Goal: Use online tool/utility: Utilize a website feature to perform a specific function

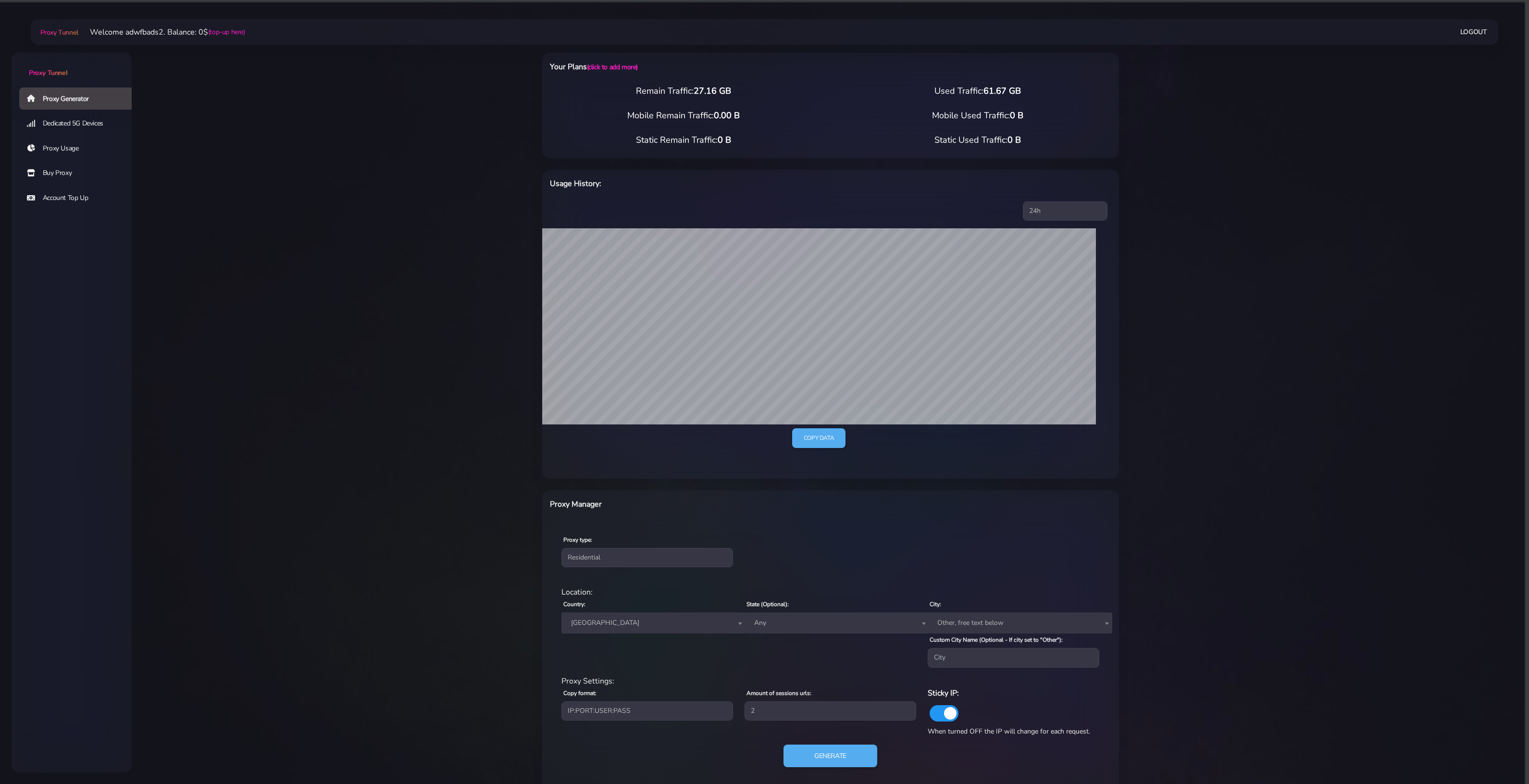
select select "BE"
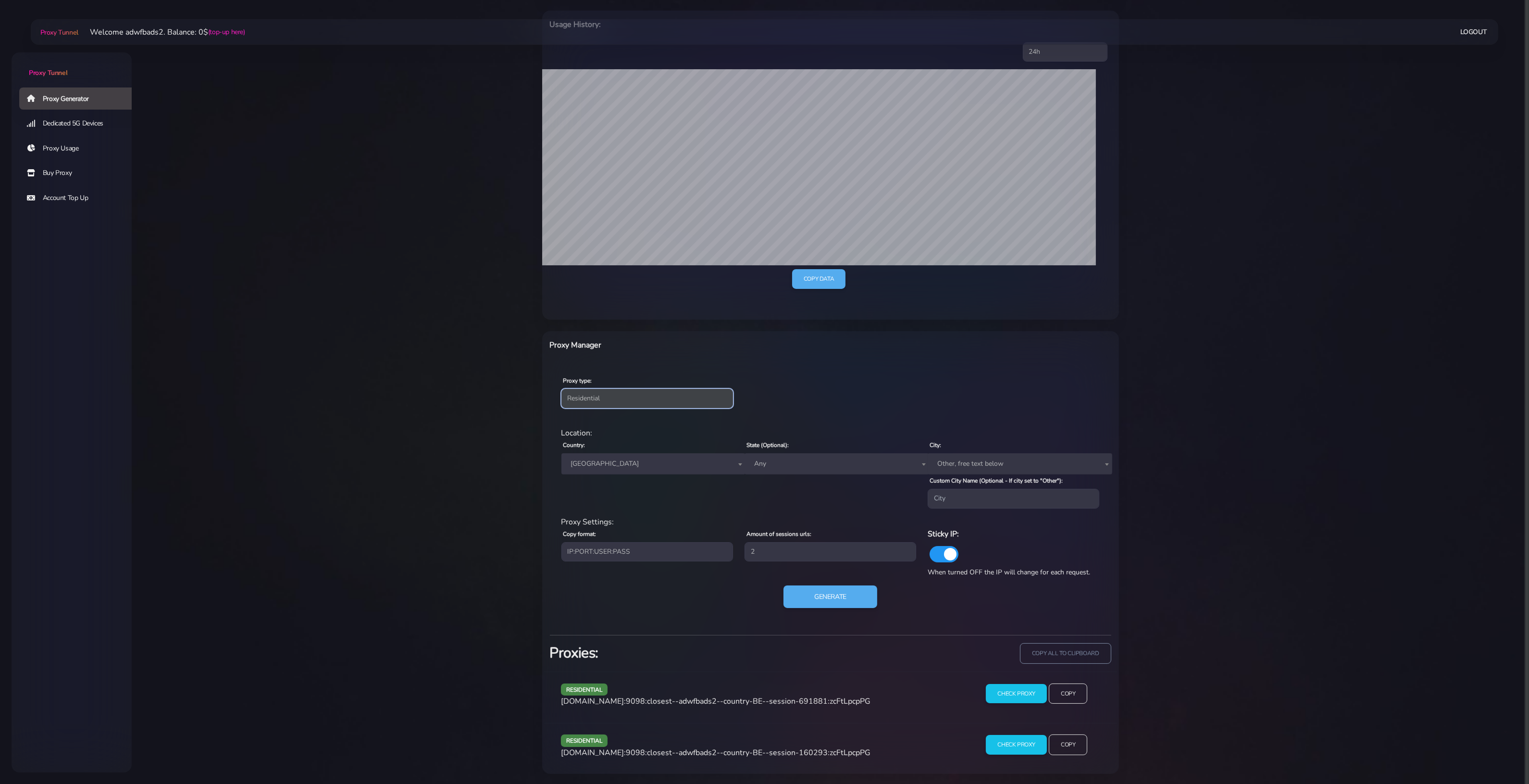
click at [590, 392] on select "Residential Static Mobile" at bounding box center [647, 399] width 171 height 19
click at [596, 501] on div "Country: Worldwide [GEOGRAPHIC_DATA] [GEOGRAPHIC_DATA] [GEOGRAPHIC_DATA] [GEOGR…" at bounding box center [647, 473] width 183 height 69
click at [595, 464] on span "[GEOGRAPHIC_DATA]" at bounding box center [653, 463] width 173 height 14
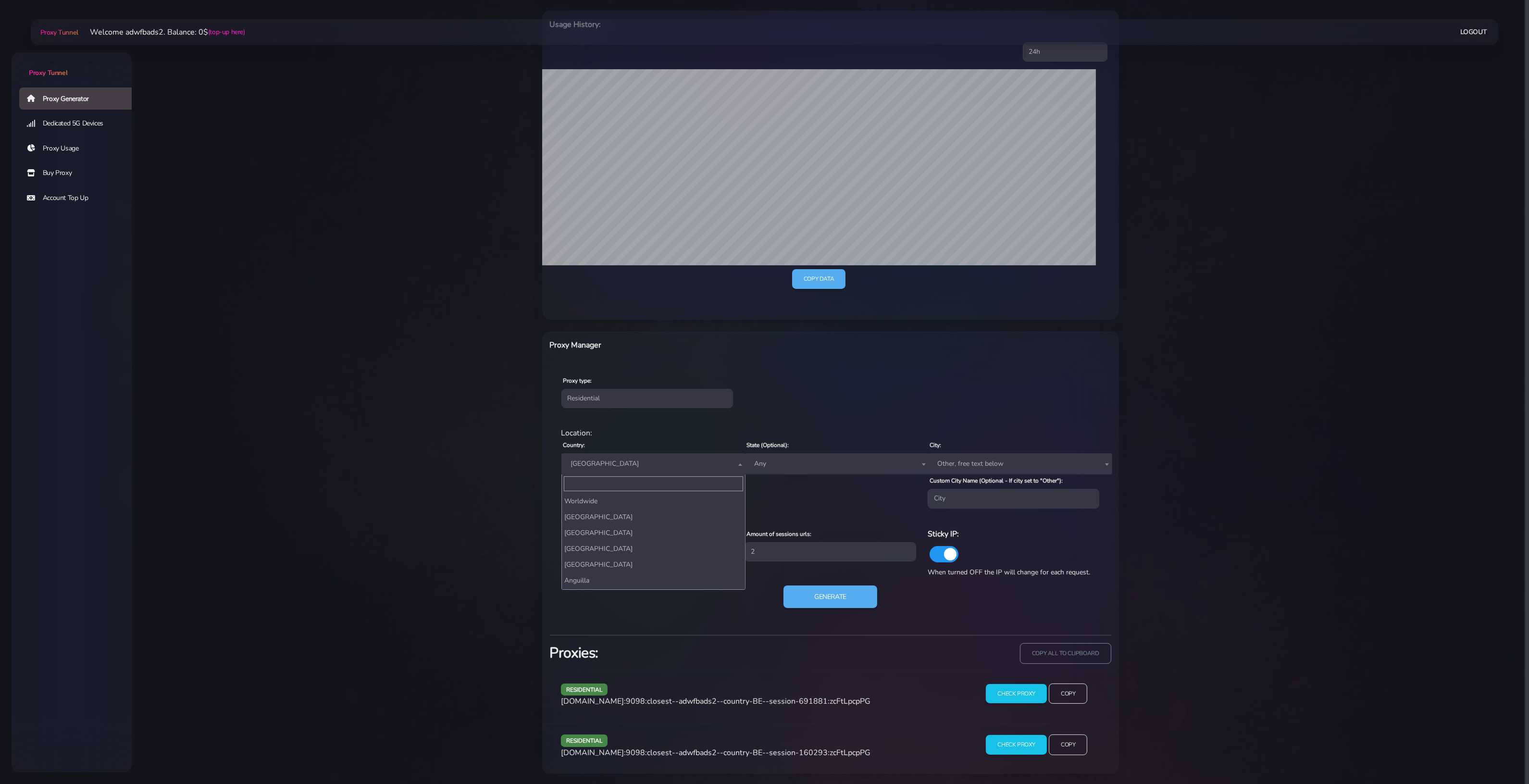
scroll to position [289, 0]
type input "w"
type input "sw"
select select "CH"
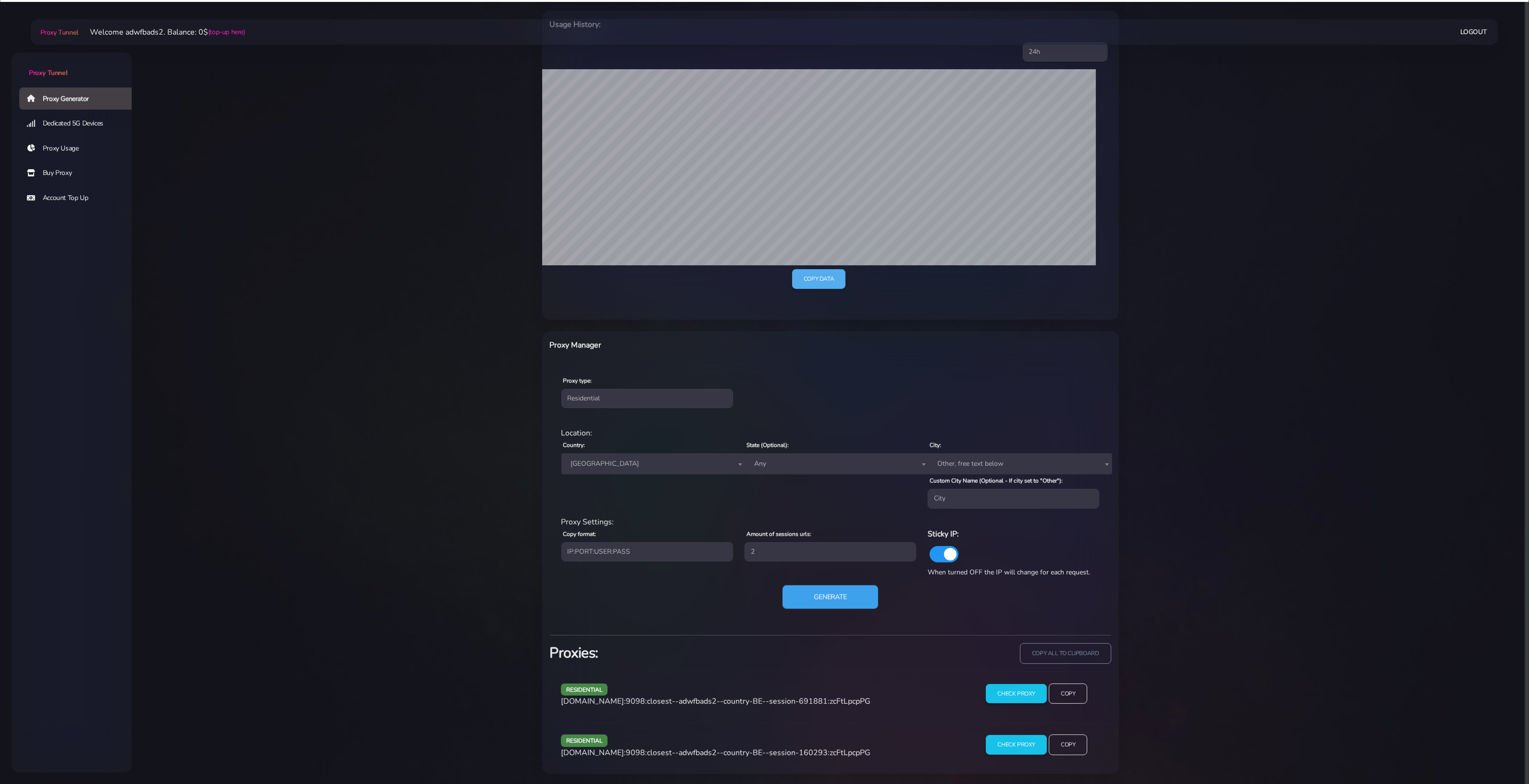
click at [827, 590] on button "Generate" at bounding box center [830, 596] width 95 height 23
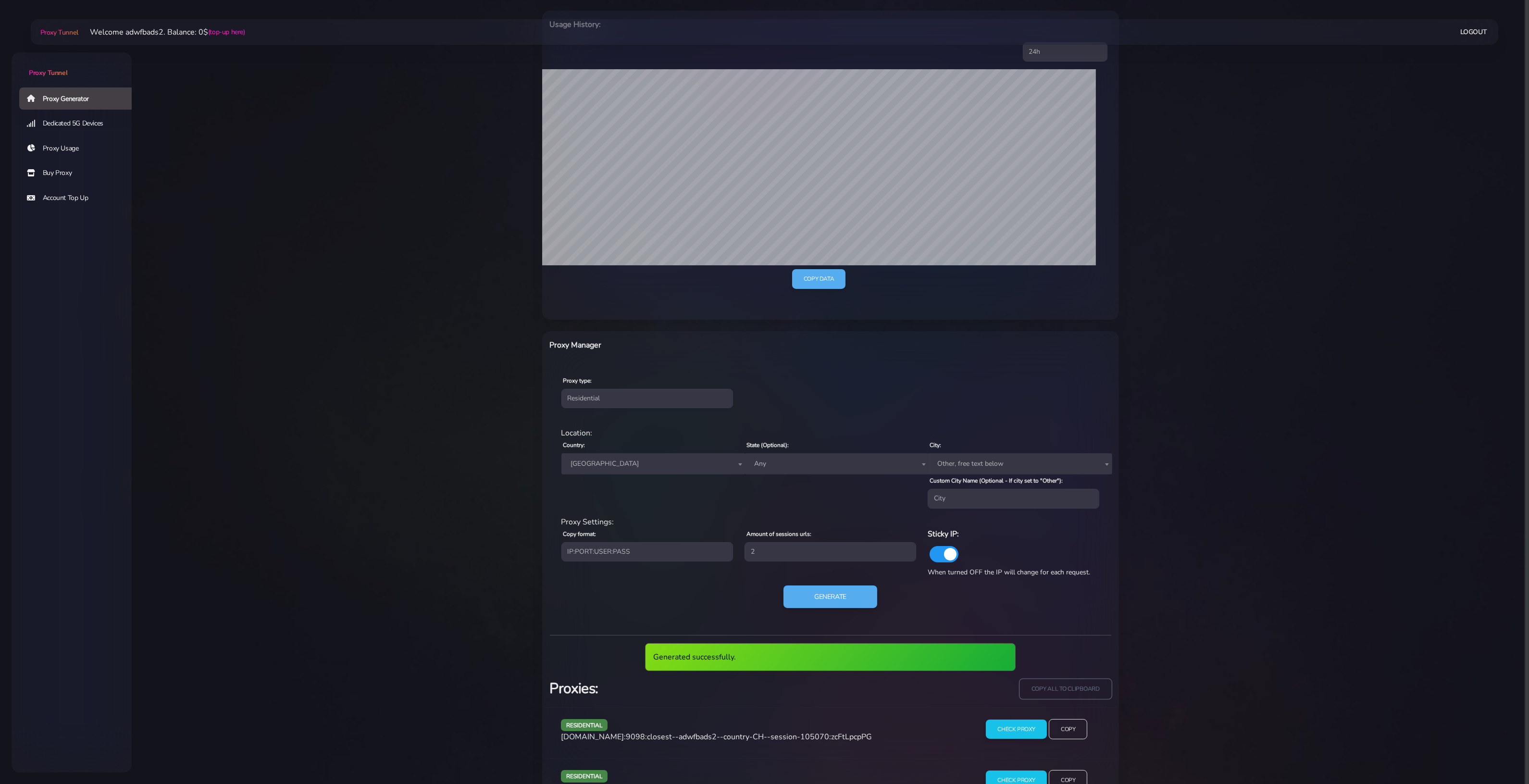
click at [1055, 687] on input "copy all to clipboard" at bounding box center [1065, 689] width 93 height 21
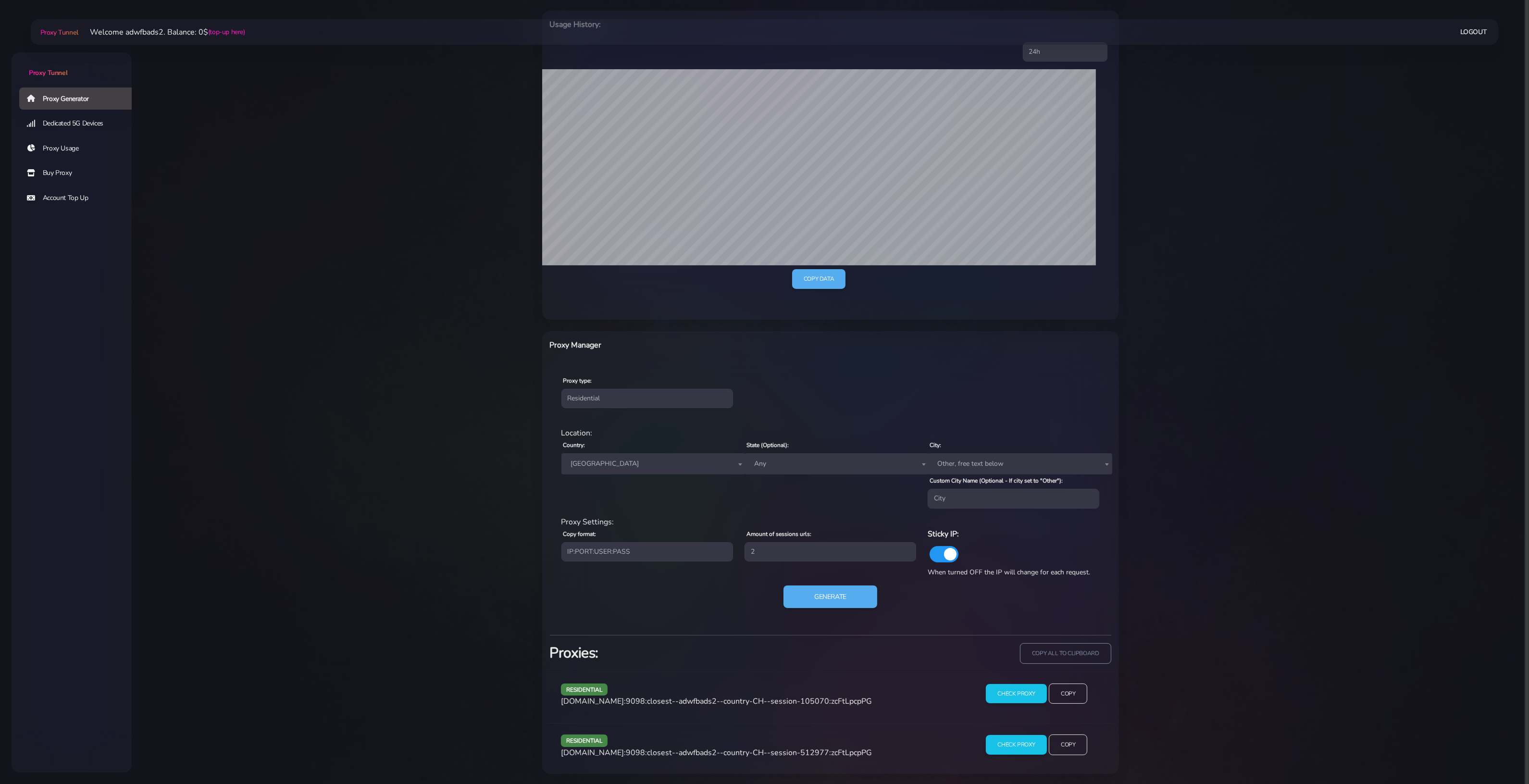
click at [599, 476] on div "Country: Worldwide [GEOGRAPHIC_DATA] [GEOGRAPHIC_DATA] [GEOGRAPHIC_DATA] [GEOGR…" at bounding box center [647, 473] width 183 height 69
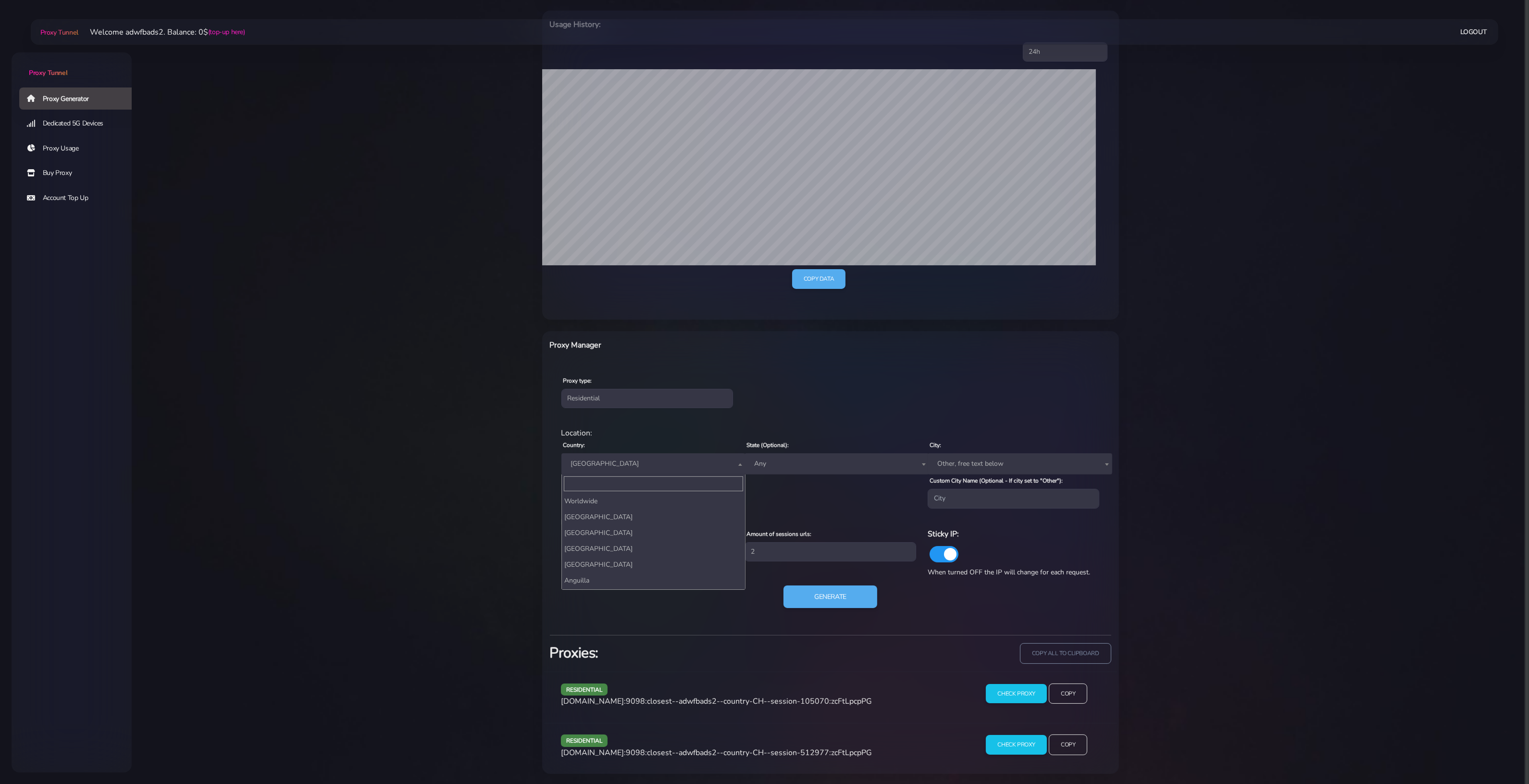
click at [590, 472] on span "[GEOGRAPHIC_DATA]" at bounding box center [653, 463] width 185 height 21
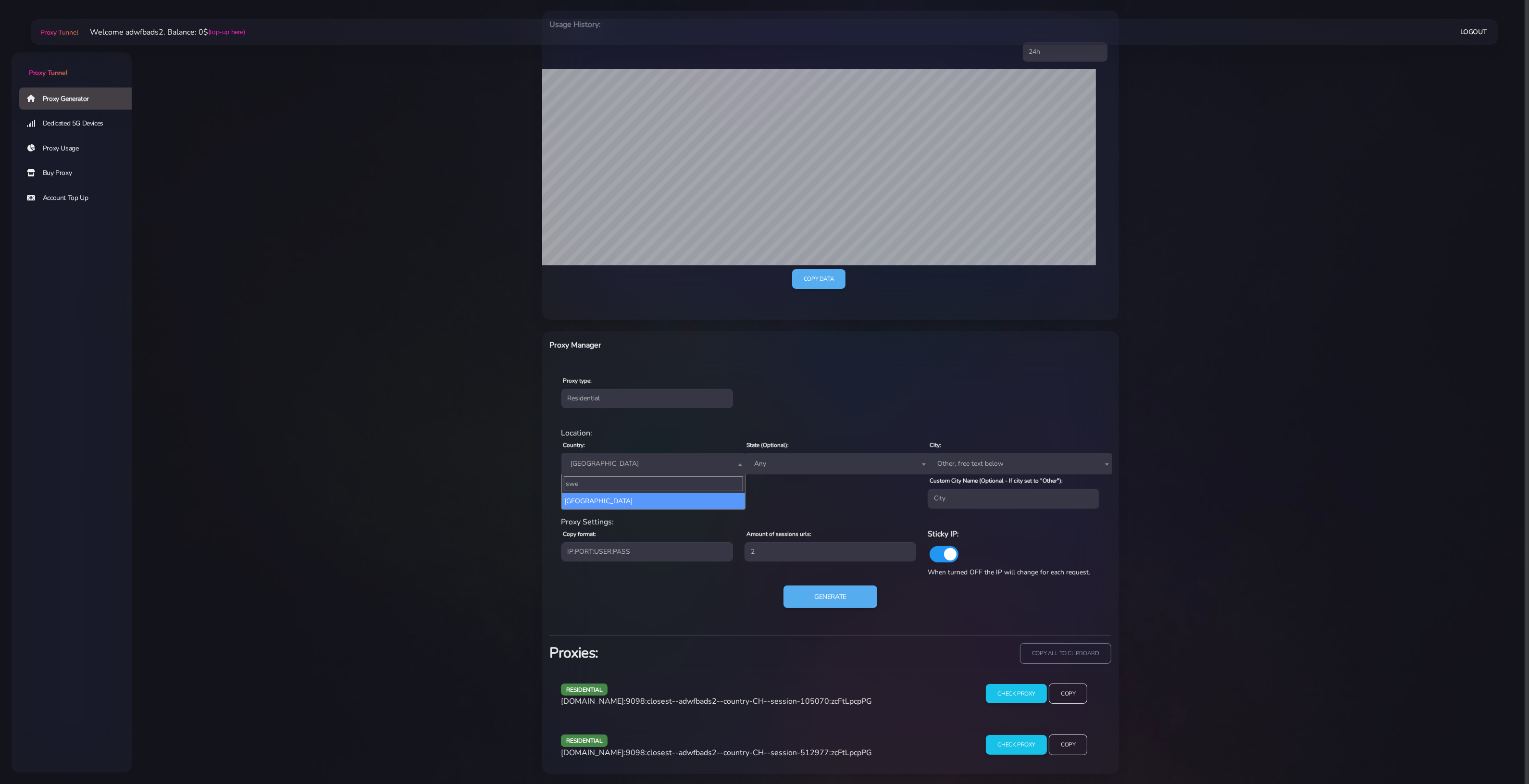
type input "swe"
select select "SE"
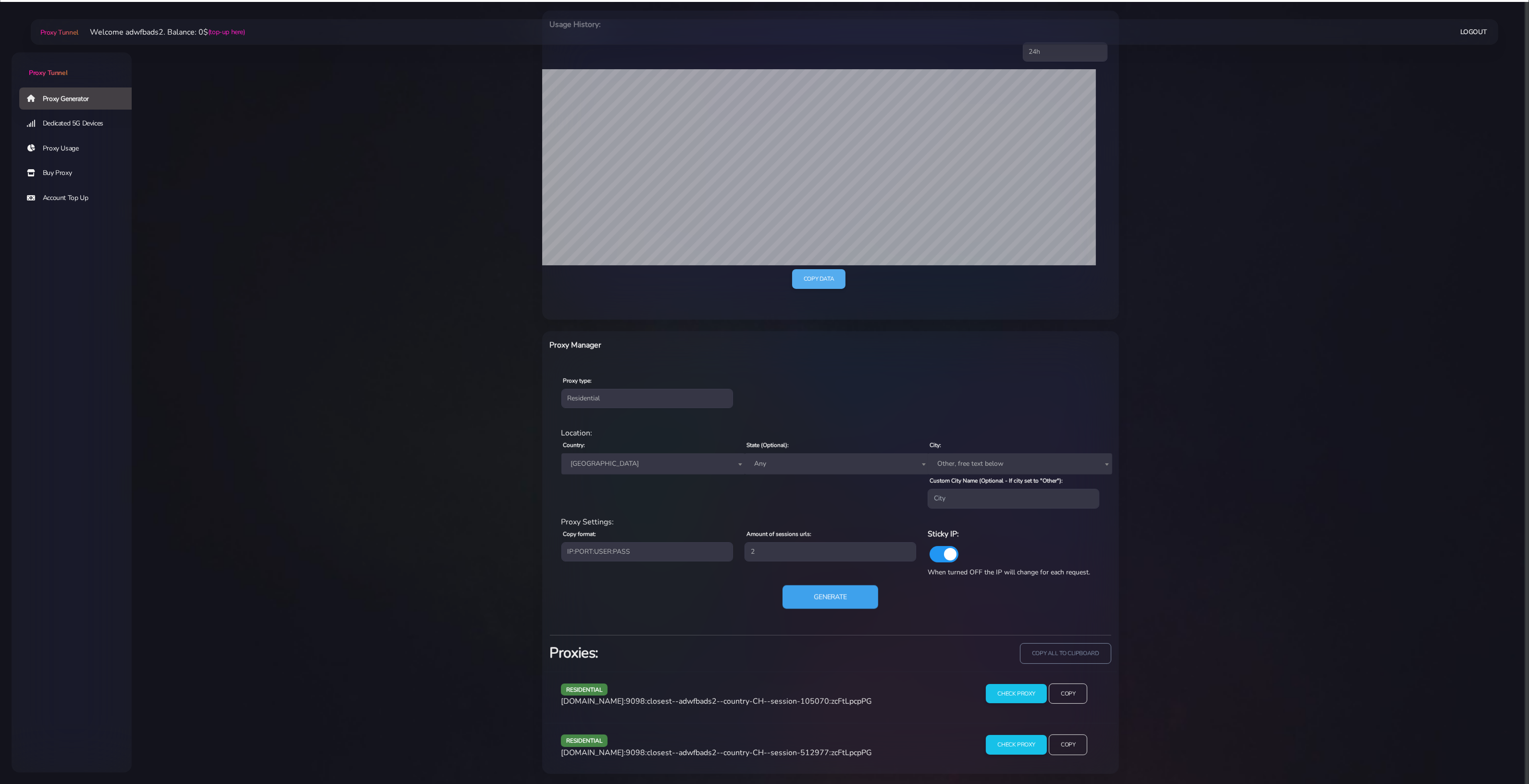
click at [850, 605] on button "Generate" at bounding box center [830, 596] width 95 height 23
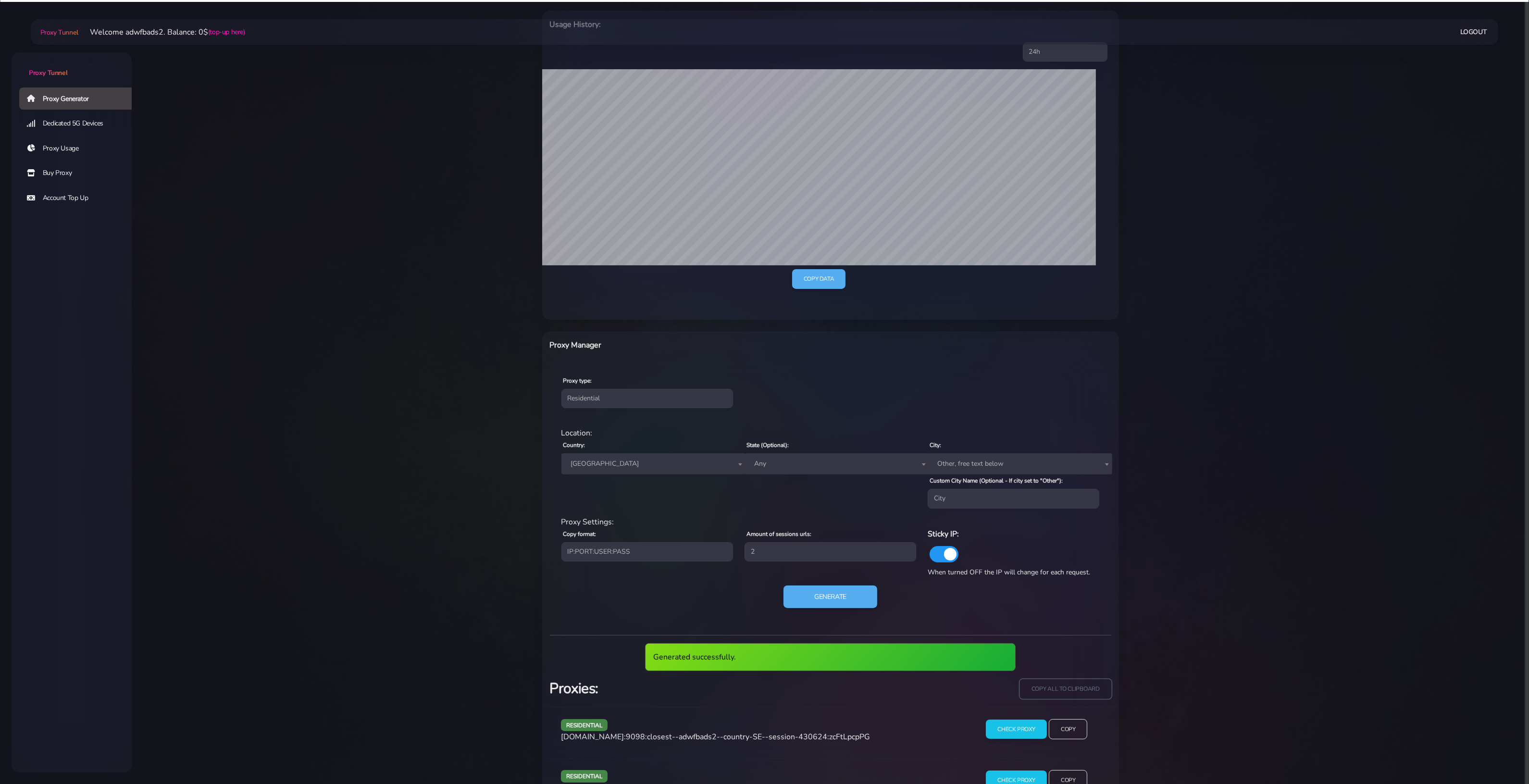
click at [1076, 693] on input "copy all to clipboard" at bounding box center [1065, 689] width 93 height 21
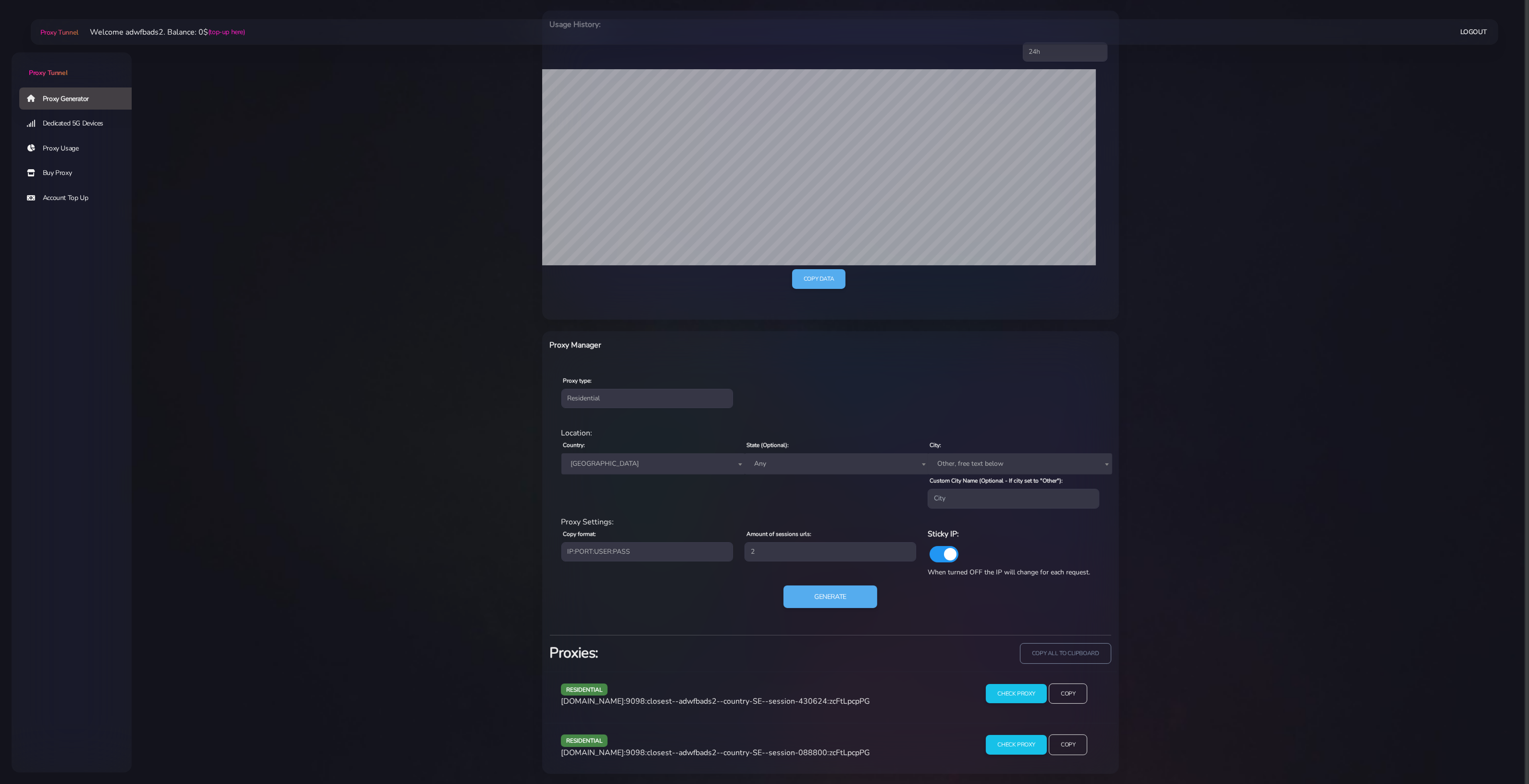
click at [601, 470] on span "[GEOGRAPHIC_DATA]" at bounding box center [653, 463] width 173 height 14
type input "den"
select select "DK"
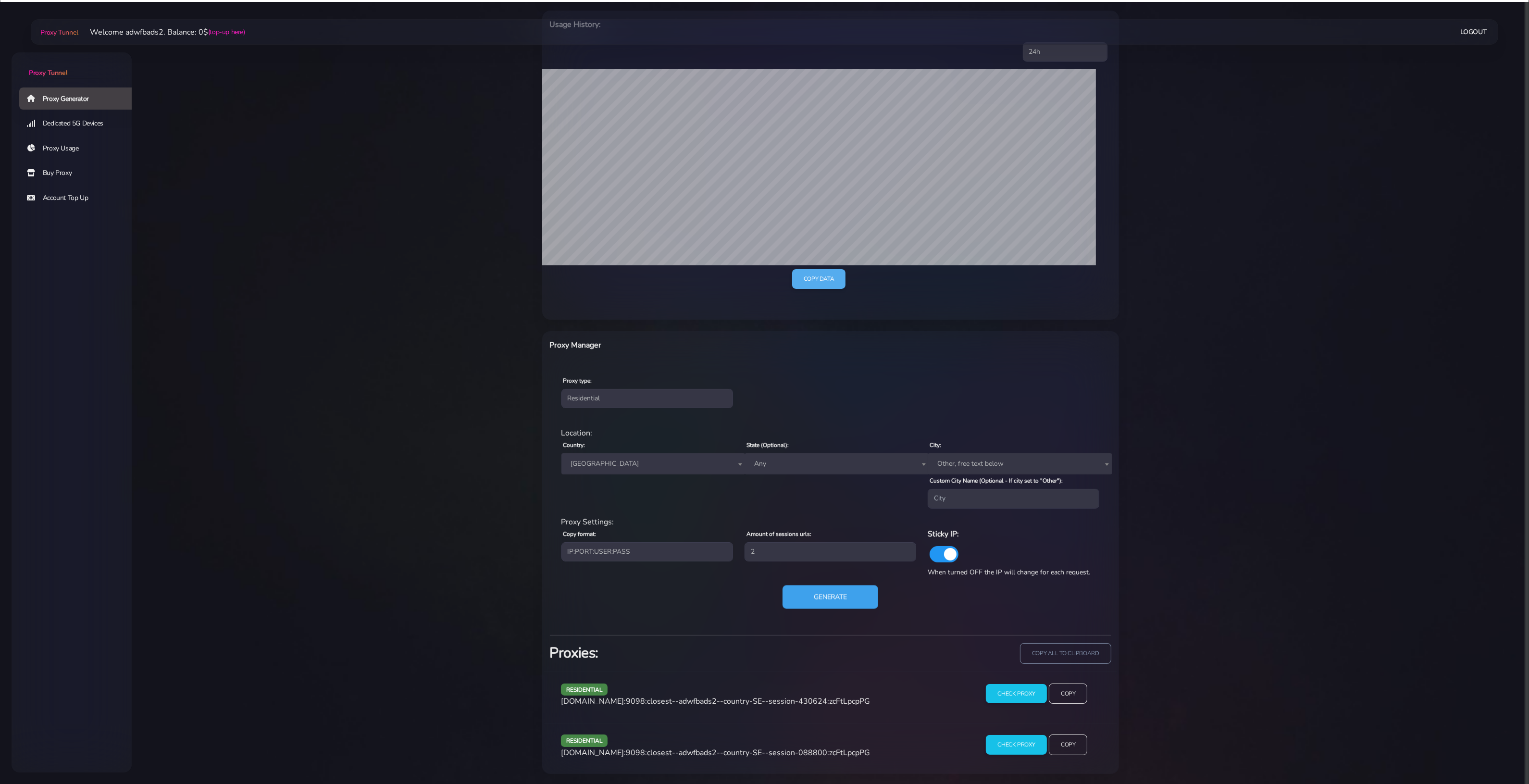
click at [838, 587] on button "Generate" at bounding box center [830, 596] width 95 height 23
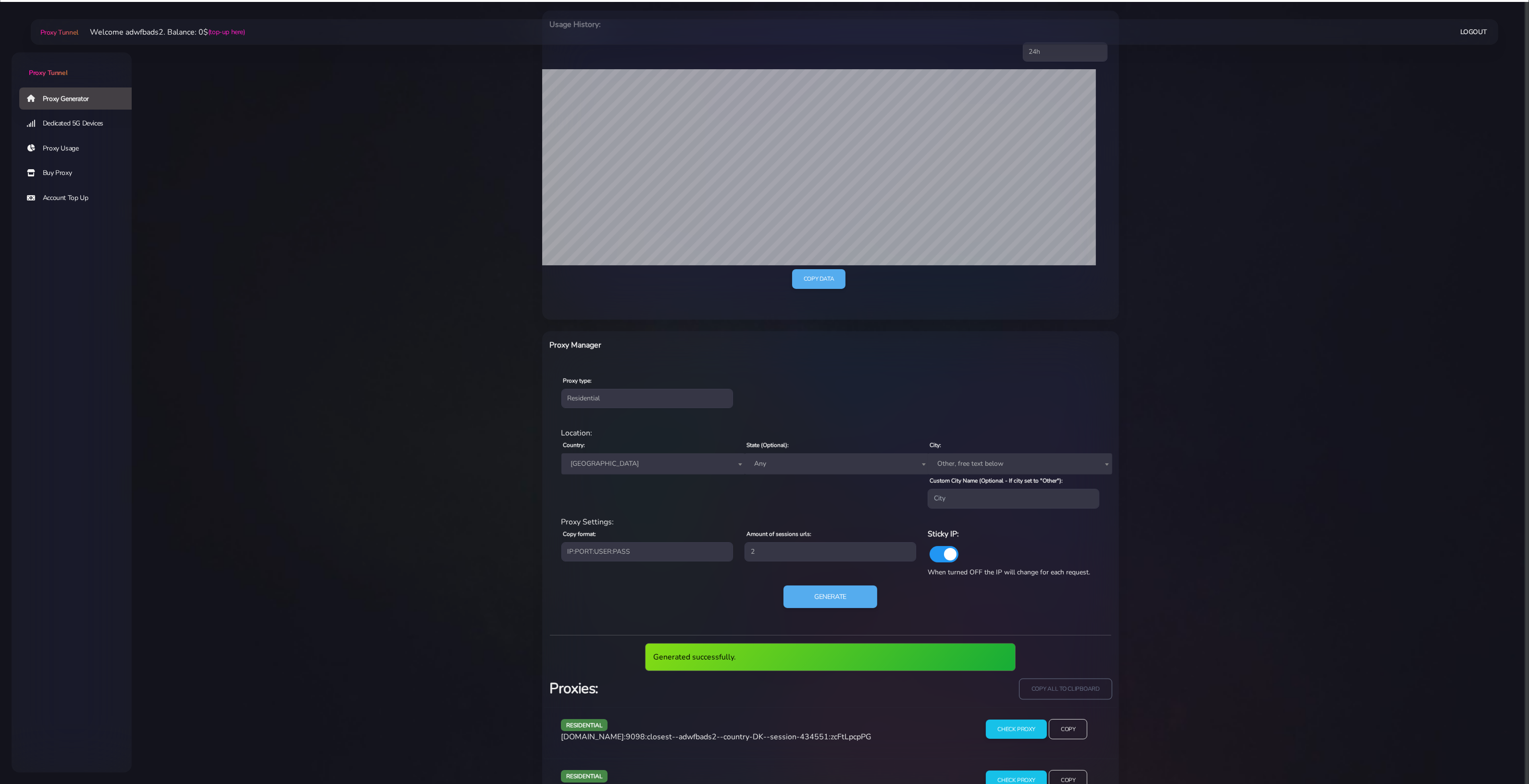
click at [1080, 689] on input "copy all to clipboard" at bounding box center [1065, 689] width 93 height 21
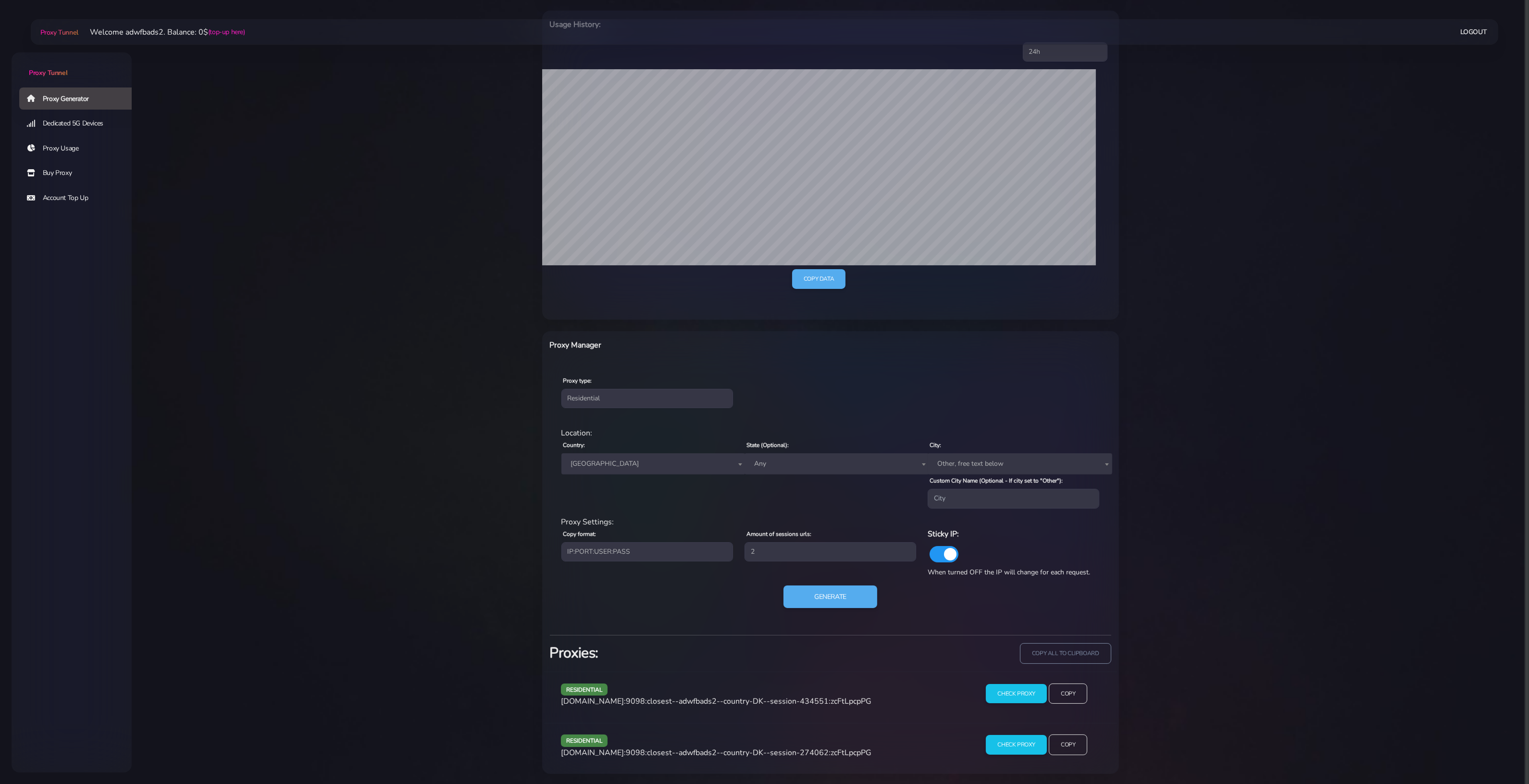
click at [595, 469] on span "[GEOGRAPHIC_DATA]" at bounding box center [653, 463] width 173 height 14
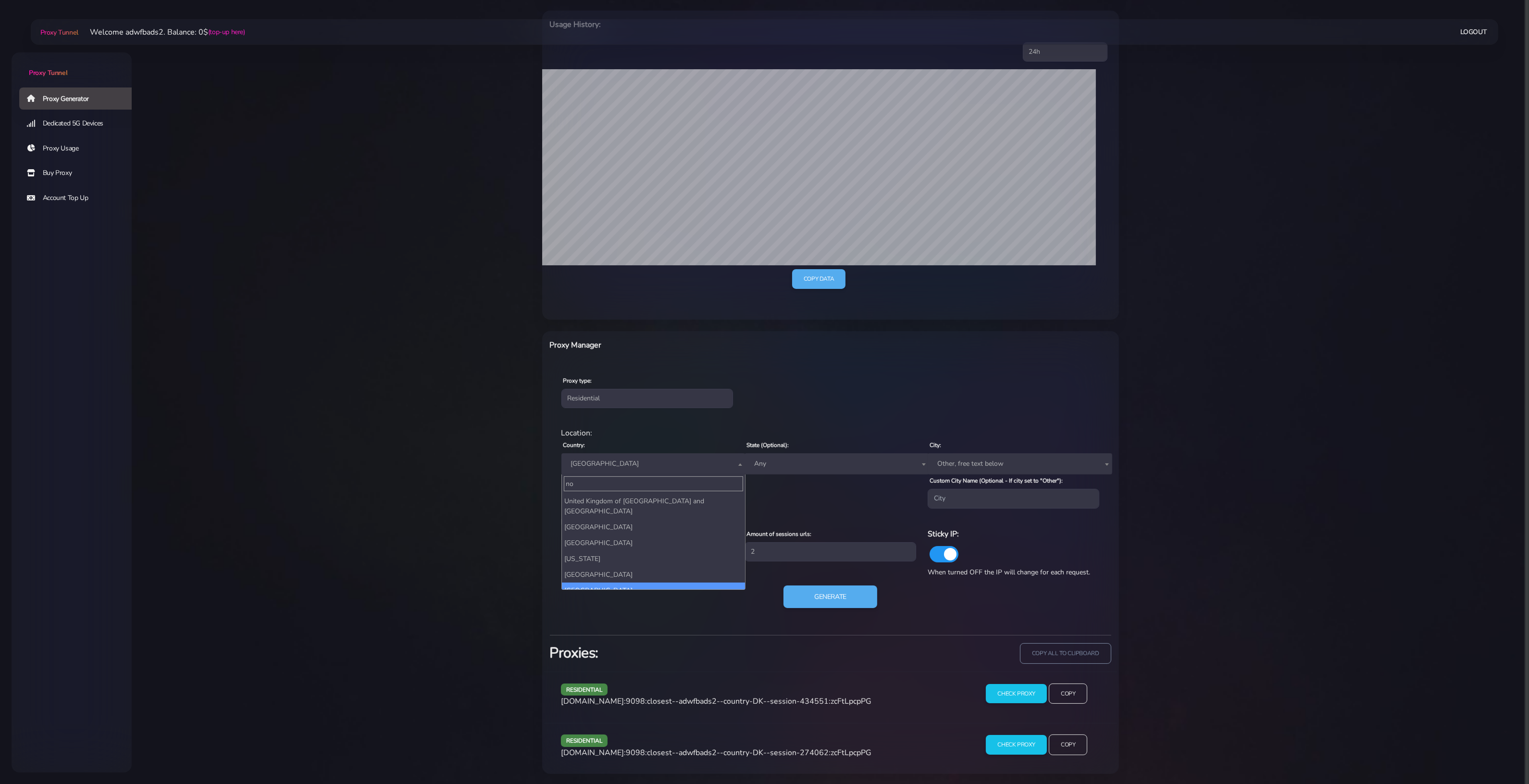
type input "no"
select select "NO"
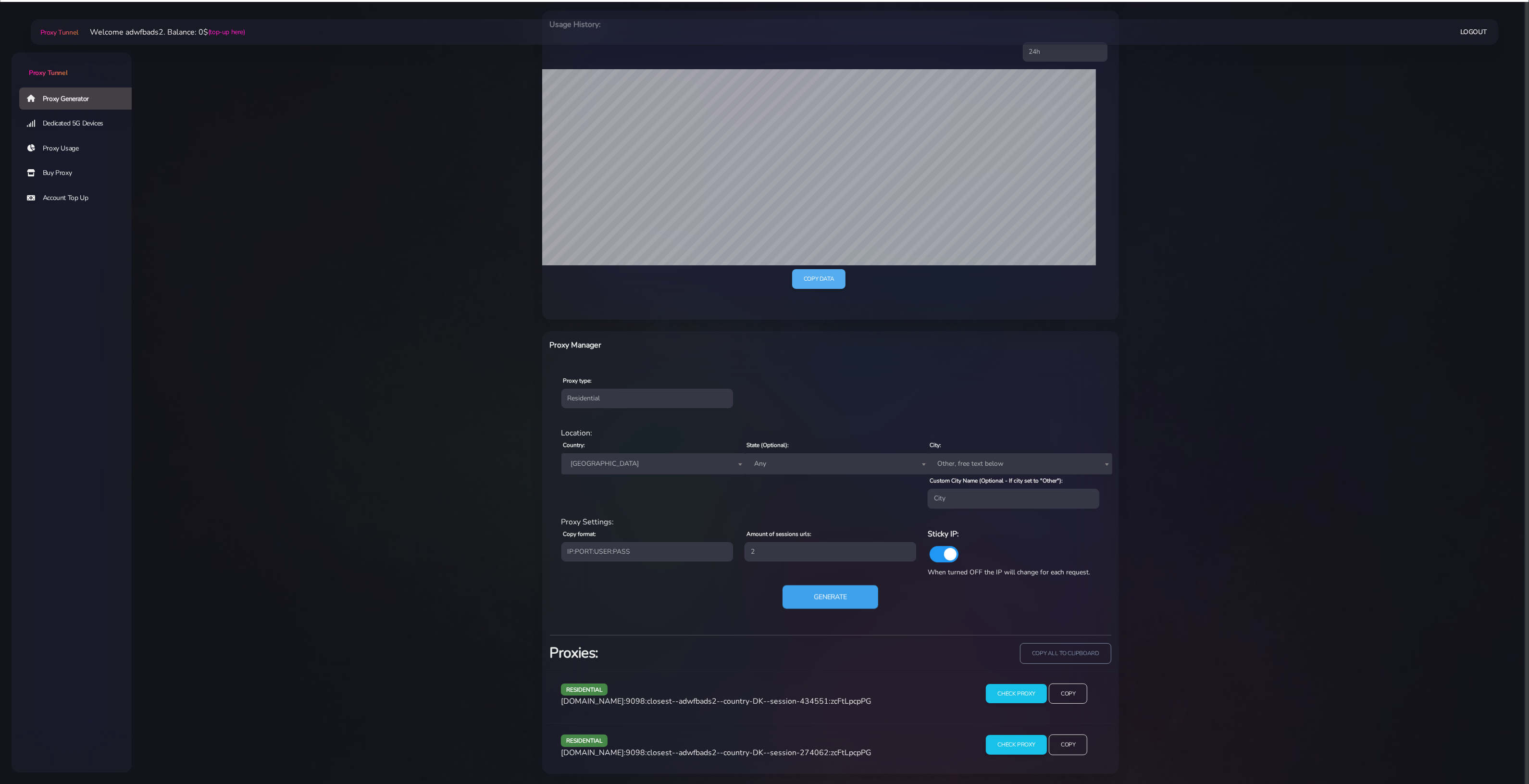
click at [796, 599] on button "Generate" at bounding box center [830, 596] width 95 height 23
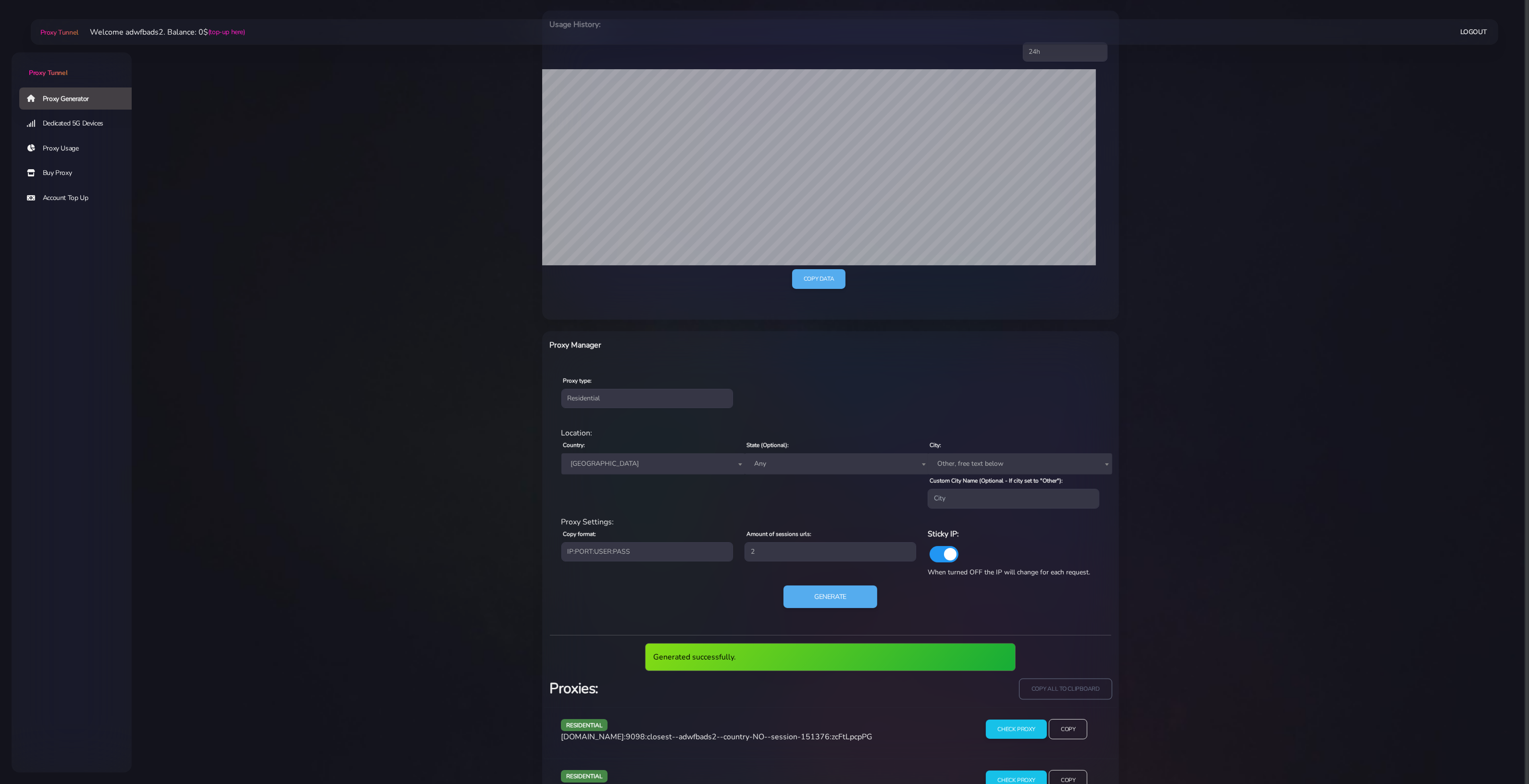
click at [1053, 682] on input "copy all to clipboard" at bounding box center [1065, 689] width 93 height 21
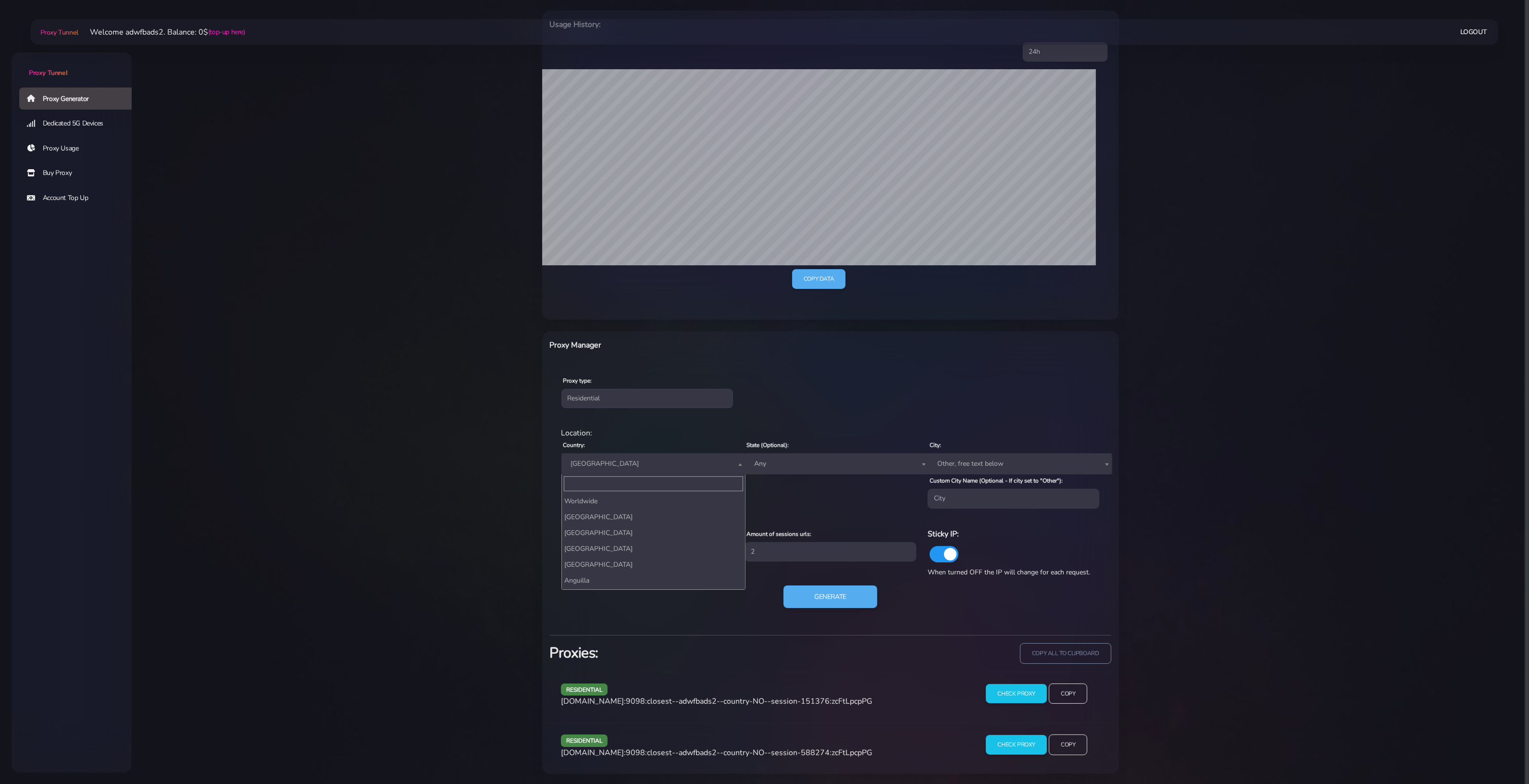
click at [607, 459] on span "[GEOGRAPHIC_DATA]" at bounding box center [653, 463] width 173 height 14
type input "d"
type input "ger"
select select "DE"
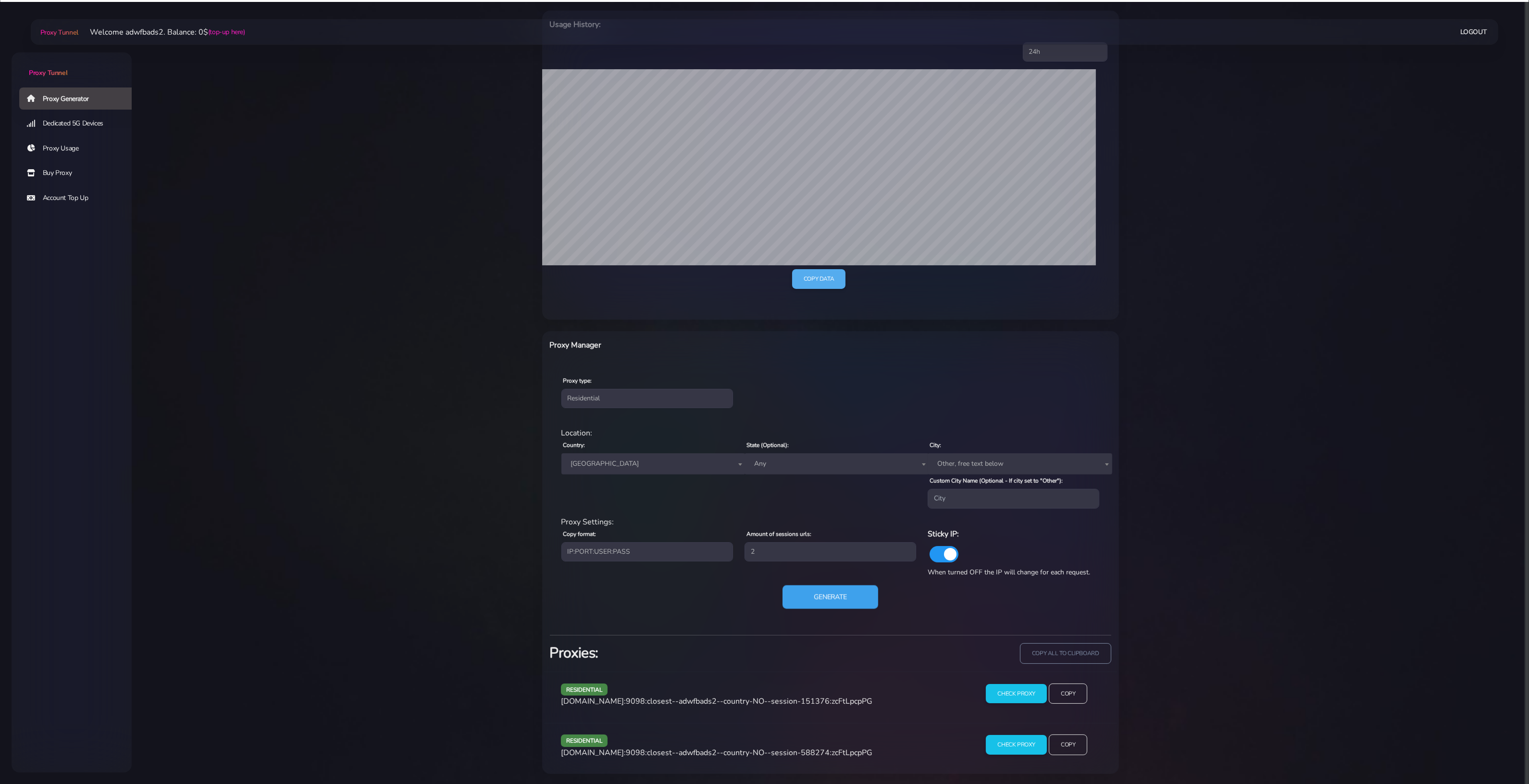
click at [800, 590] on button "Generate" at bounding box center [830, 596] width 95 height 23
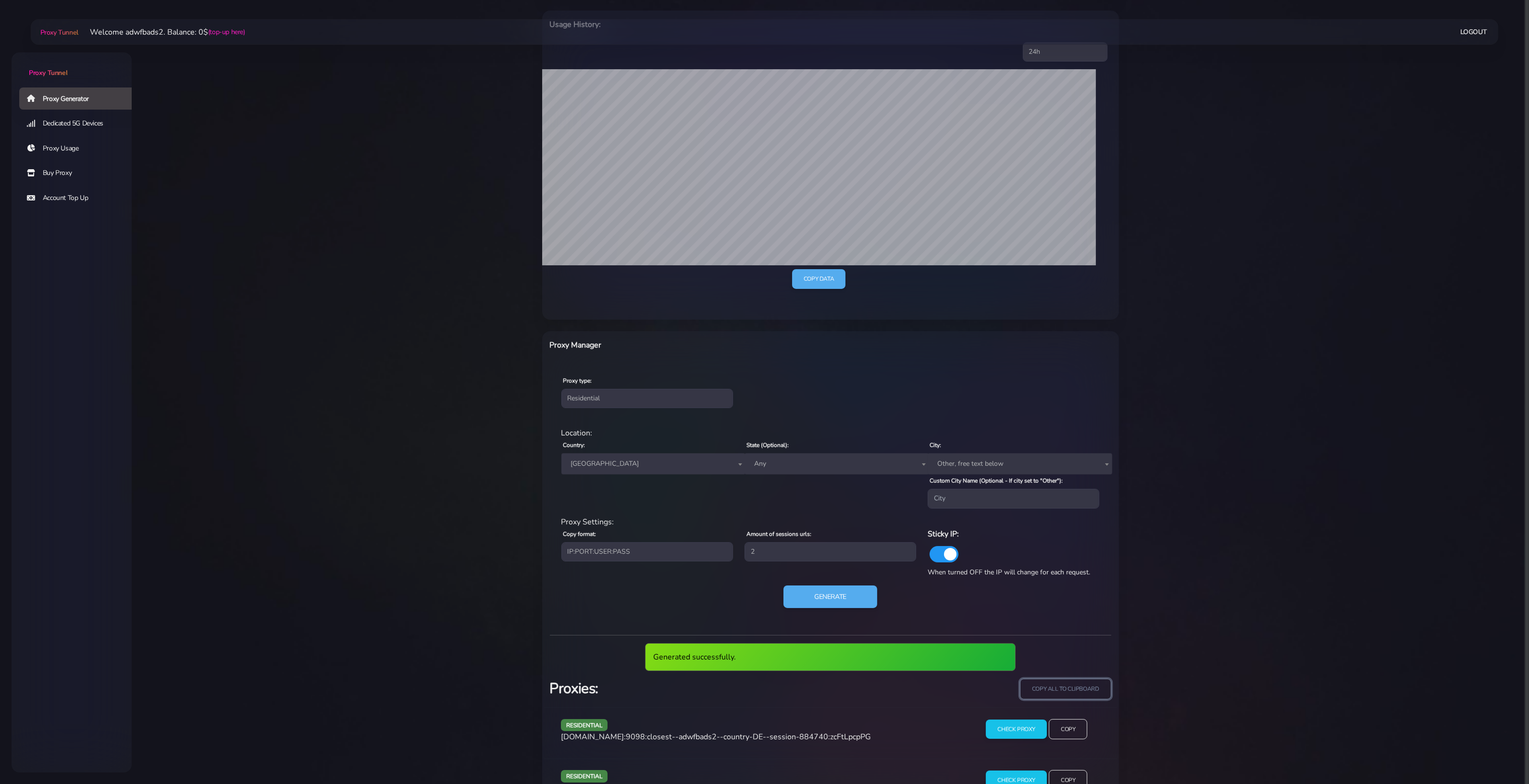
click at [1090, 695] on input "copy all to clipboard" at bounding box center [1065, 689] width 91 height 21
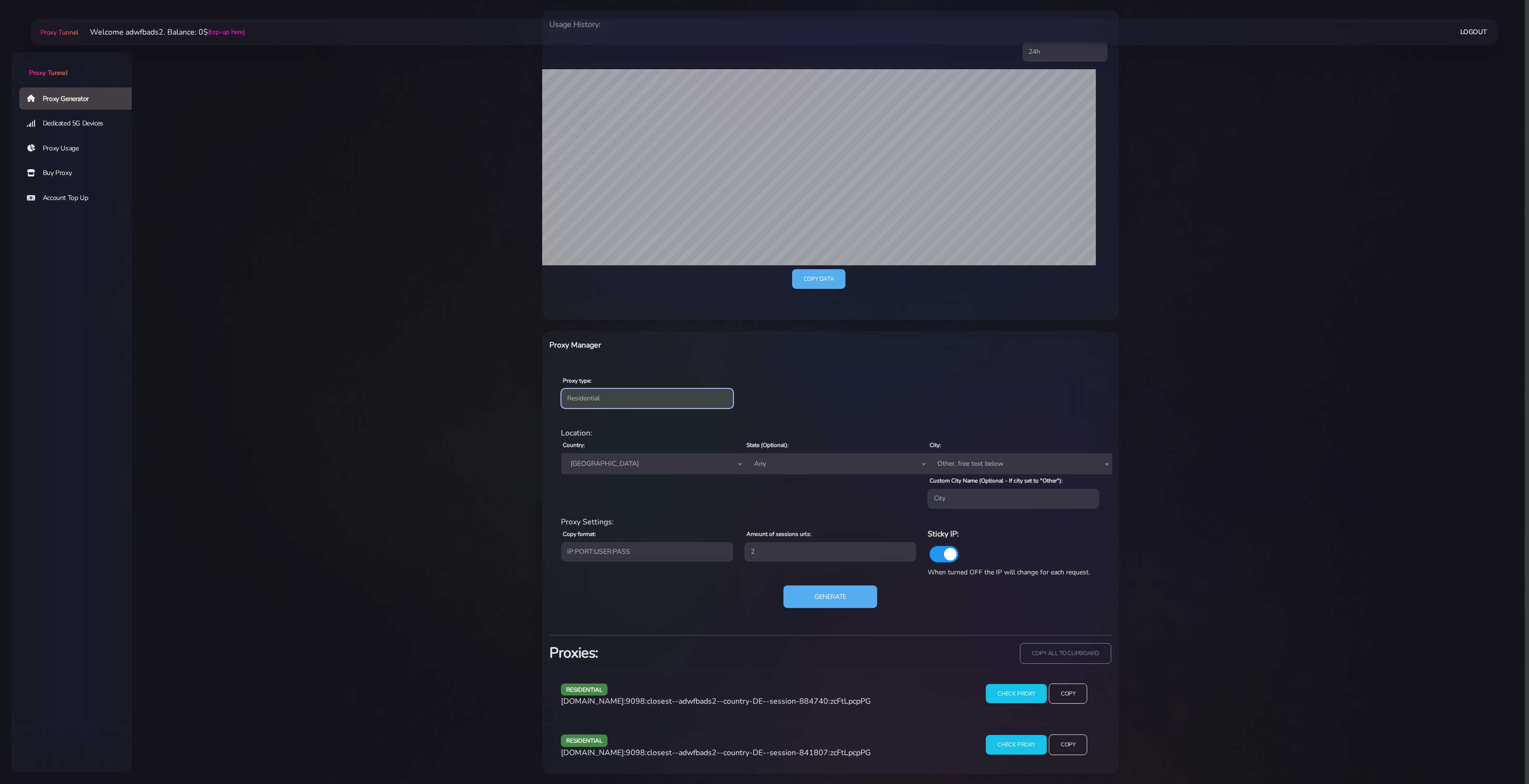
drag, startPoint x: 641, startPoint y: 398, endPoint x: 635, endPoint y: 397, distance: 6.1
click at [641, 398] on select "Residential Static Mobile" at bounding box center [647, 399] width 171 height 19
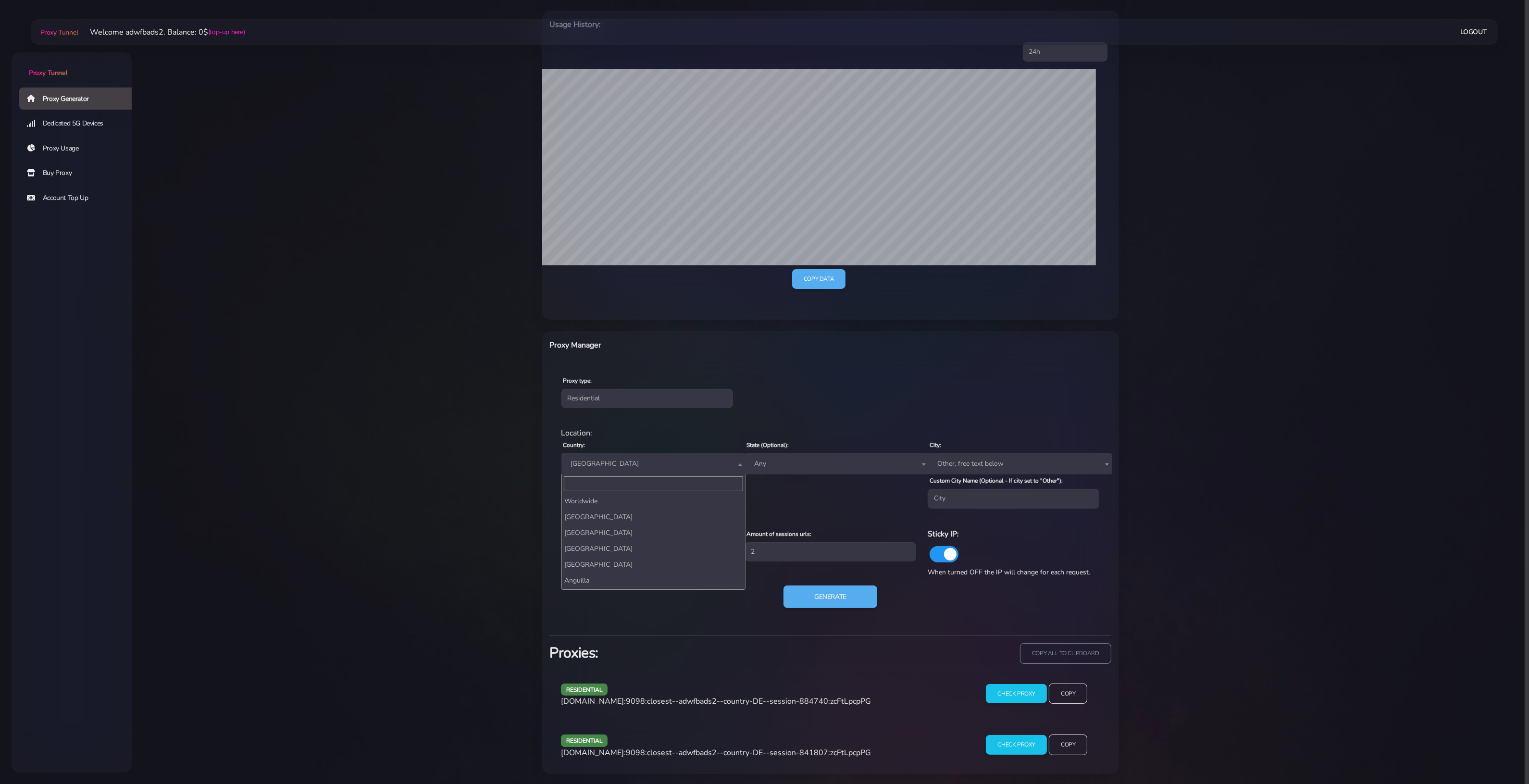
click at [568, 470] on span "[GEOGRAPHIC_DATA]" at bounding box center [653, 463] width 173 height 14
type input "aus"
select select "AT"
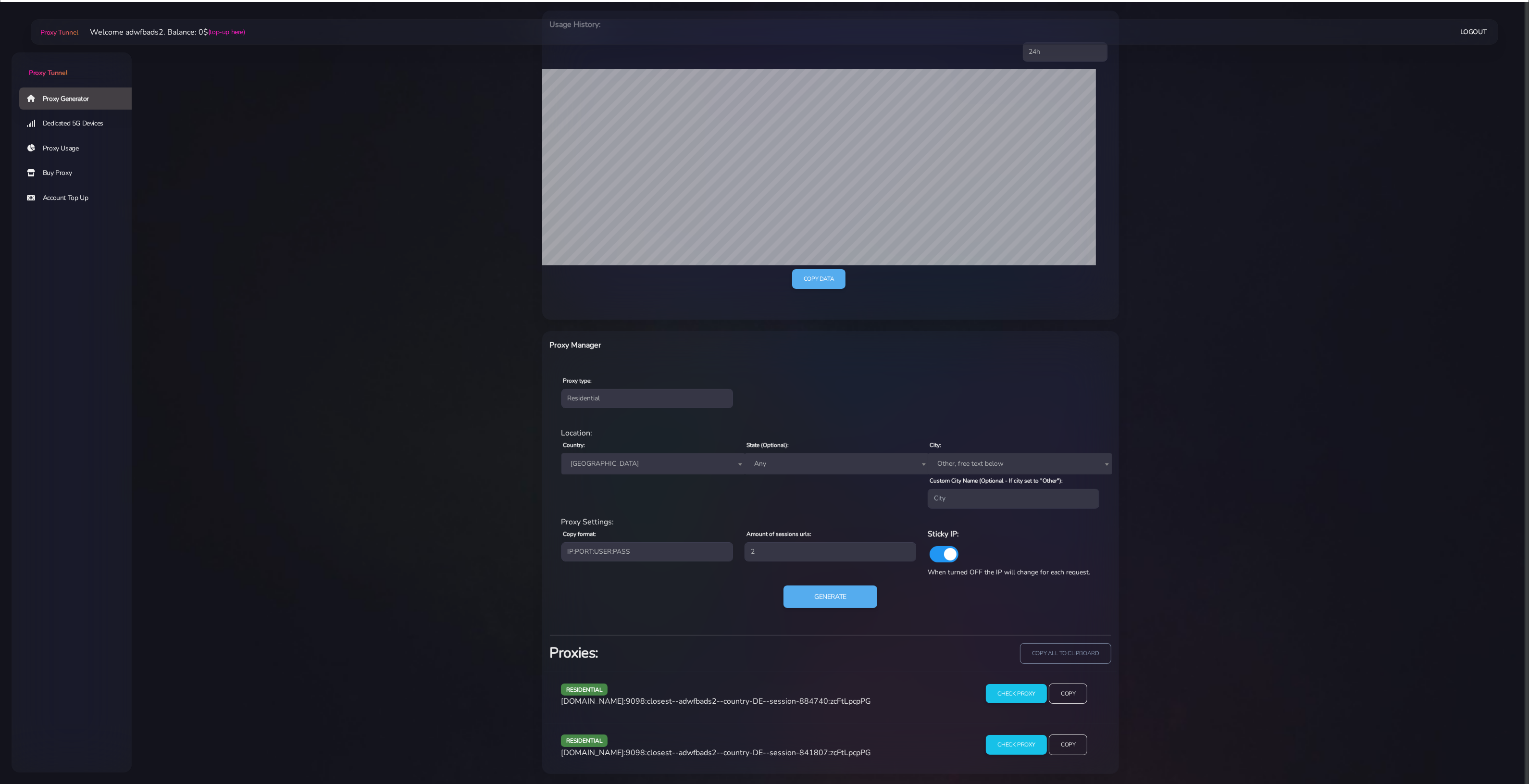
click at [840, 609] on div "Generate" at bounding box center [830, 601] width 550 height 31
click at [840, 590] on button "Generate" at bounding box center [830, 596] width 95 height 23
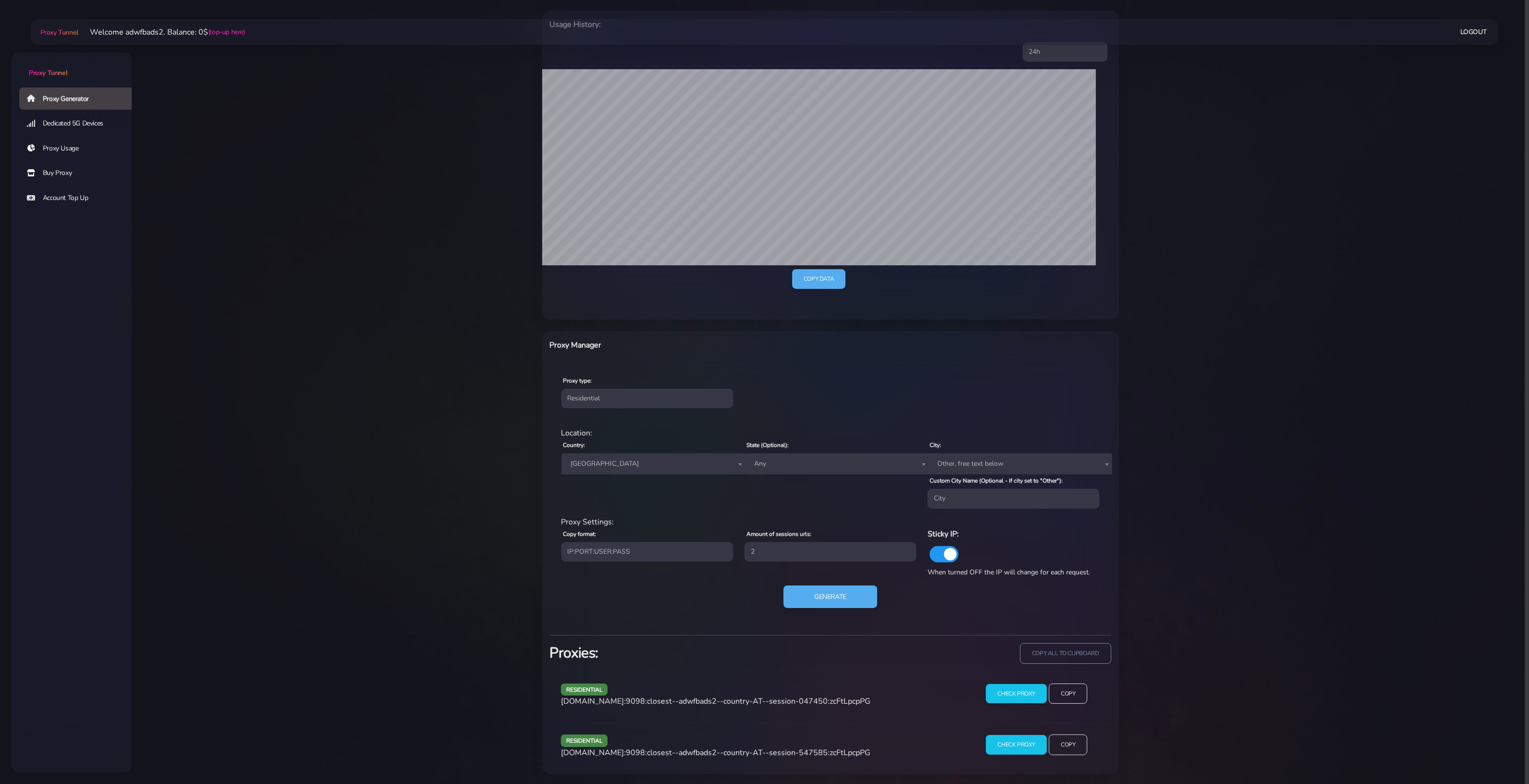
click at [595, 469] on span "[GEOGRAPHIC_DATA]" at bounding box center [653, 463] width 173 height 14
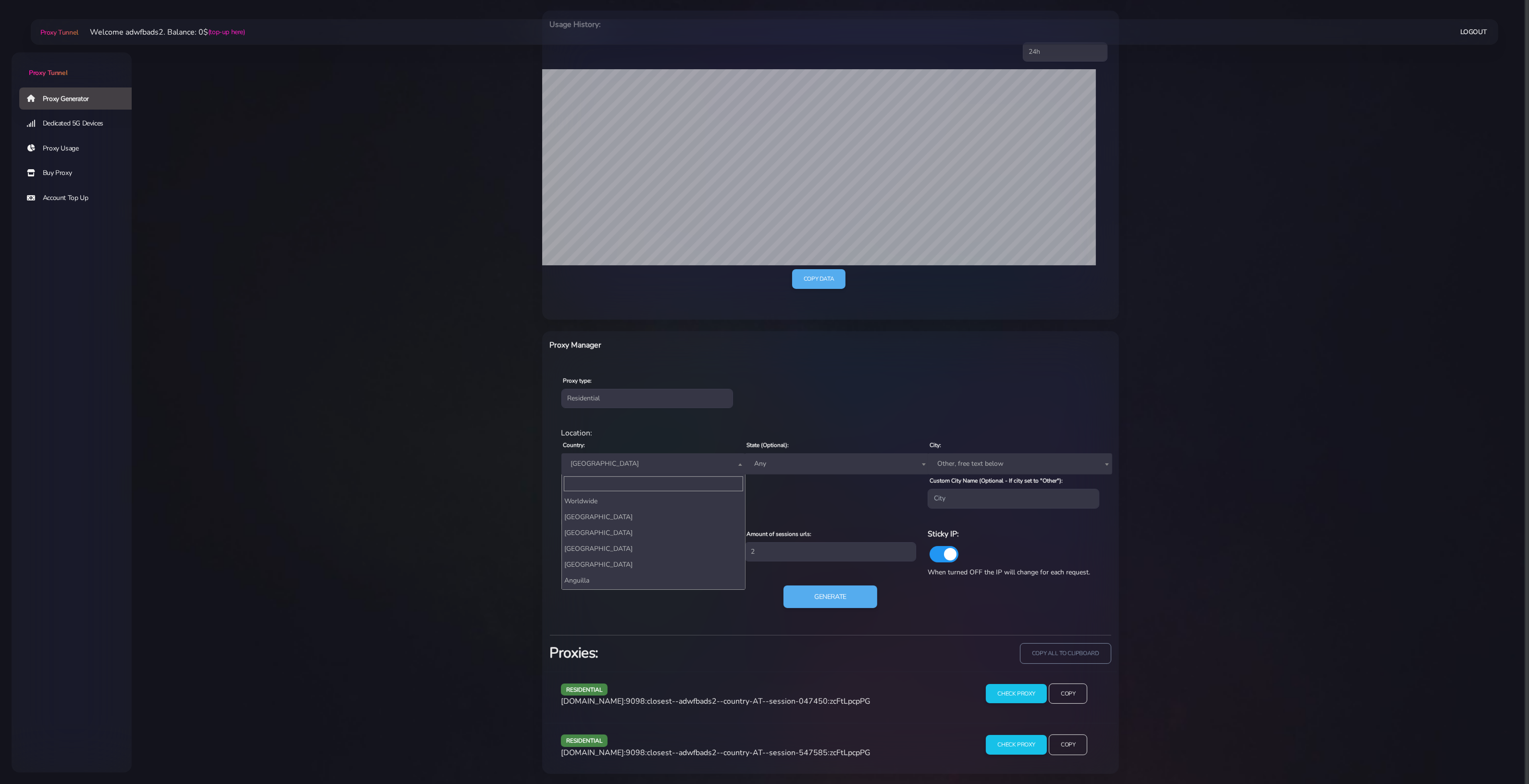
scroll to position [162, 0]
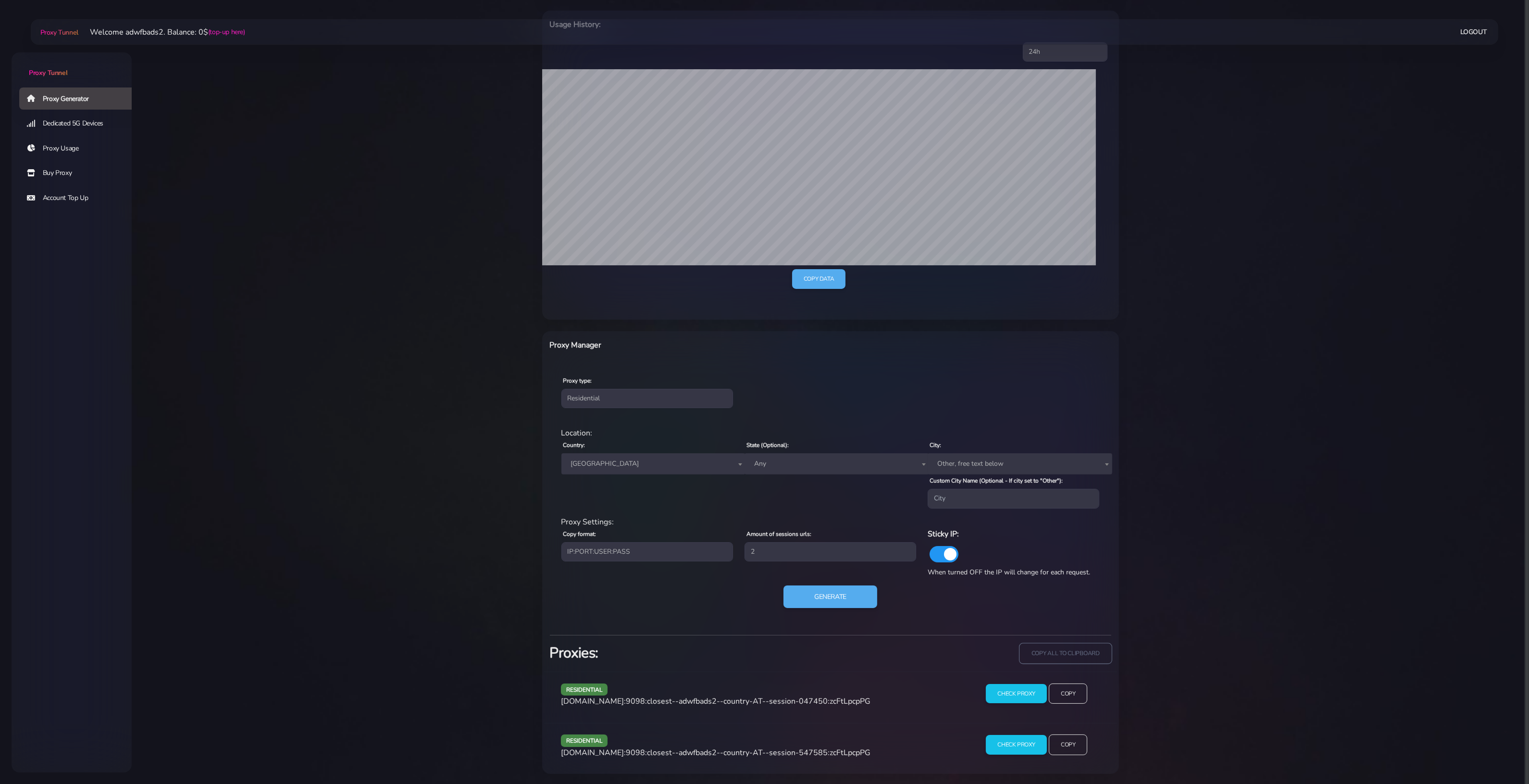
click at [1083, 648] on input "copy all to clipboard" at bounding box center [1065, 653] width 93 height 21
click at [610, 460] on span "[GEOGRAPHIC_DATA]" at bounding box center [653, 463] width 173 height 14
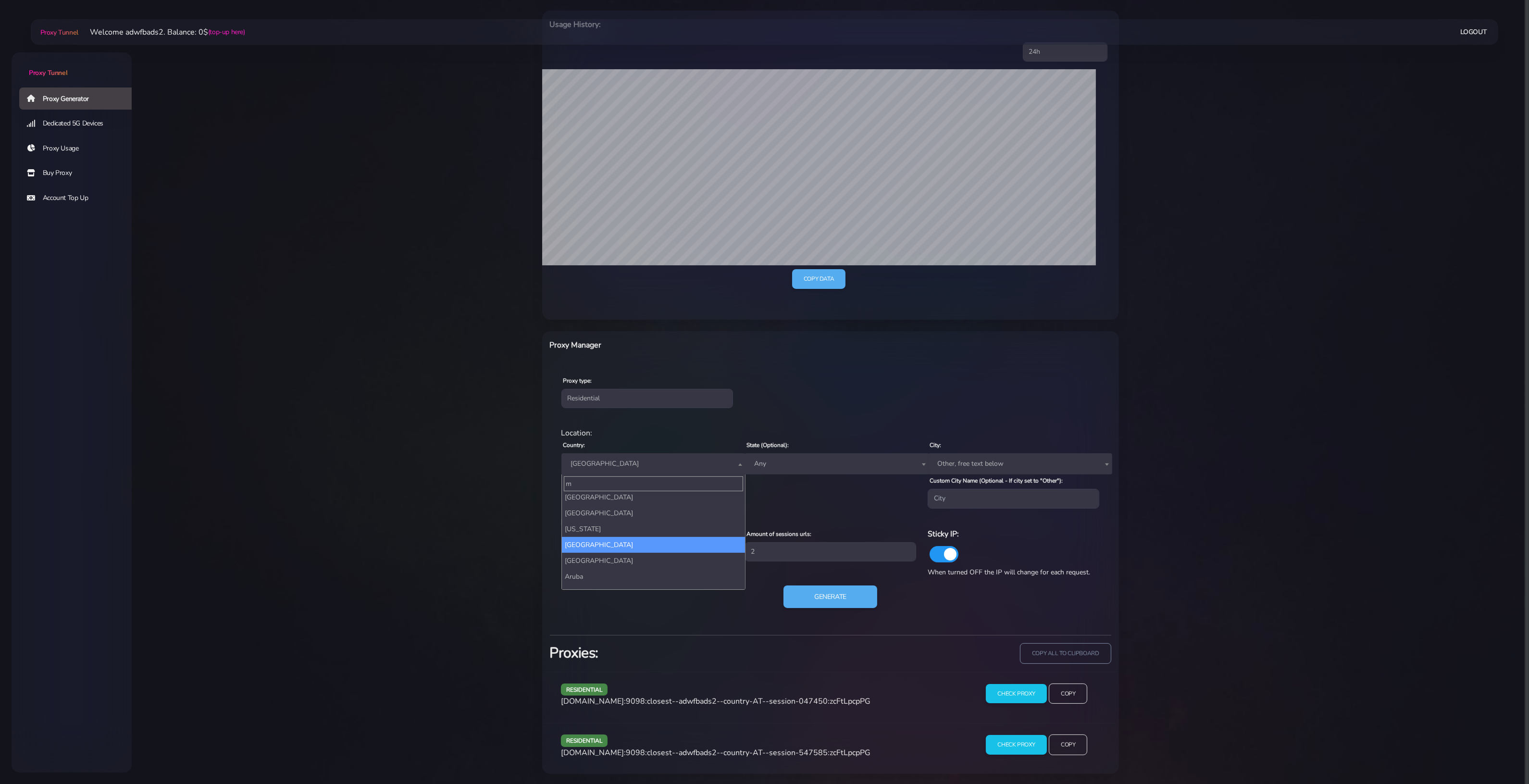
scroll to position [0, 0]
type input "mal"
select select "MY"
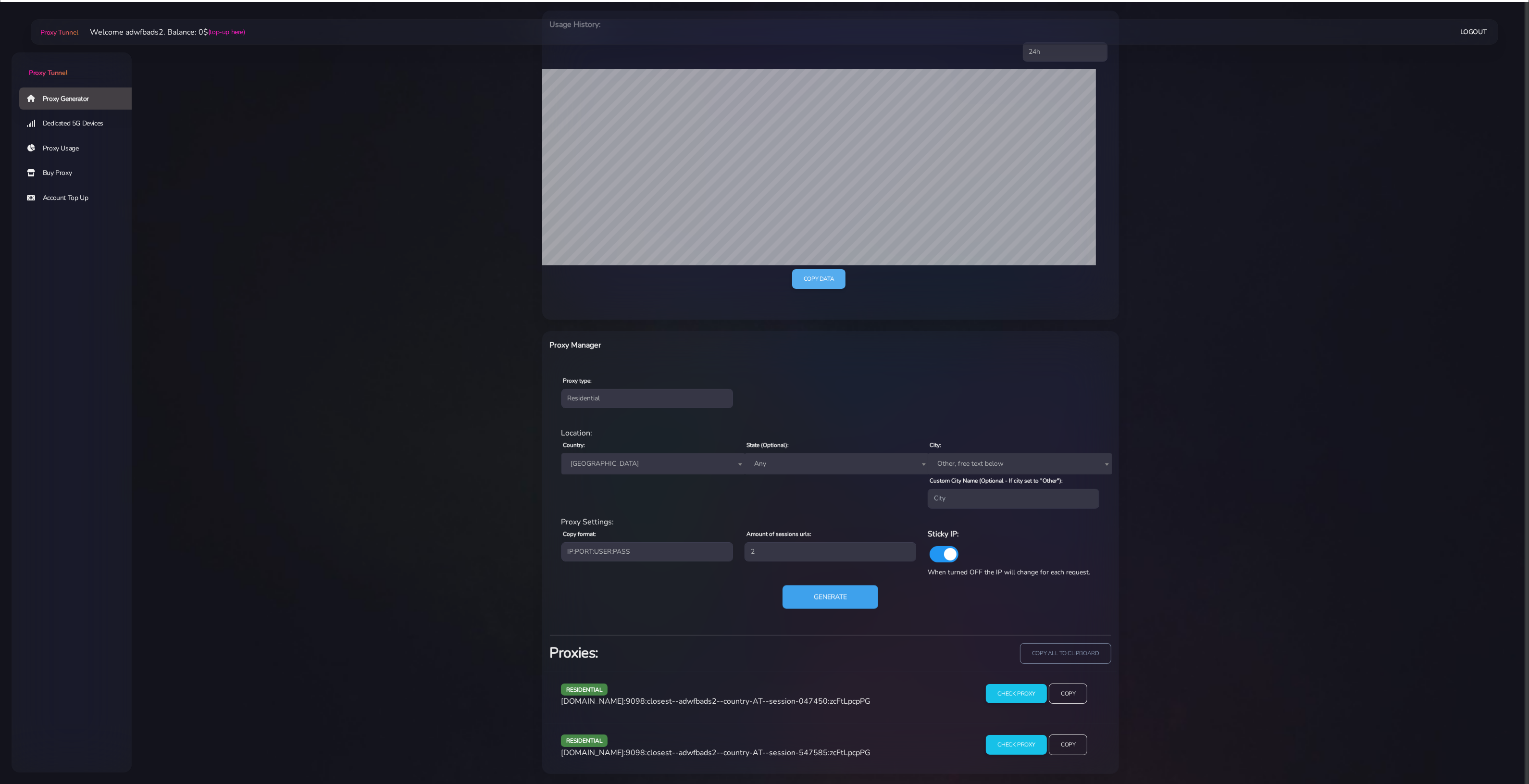
click at [792, 596] on button "Generate" at bounding box center [830, 596] width 95 height 23
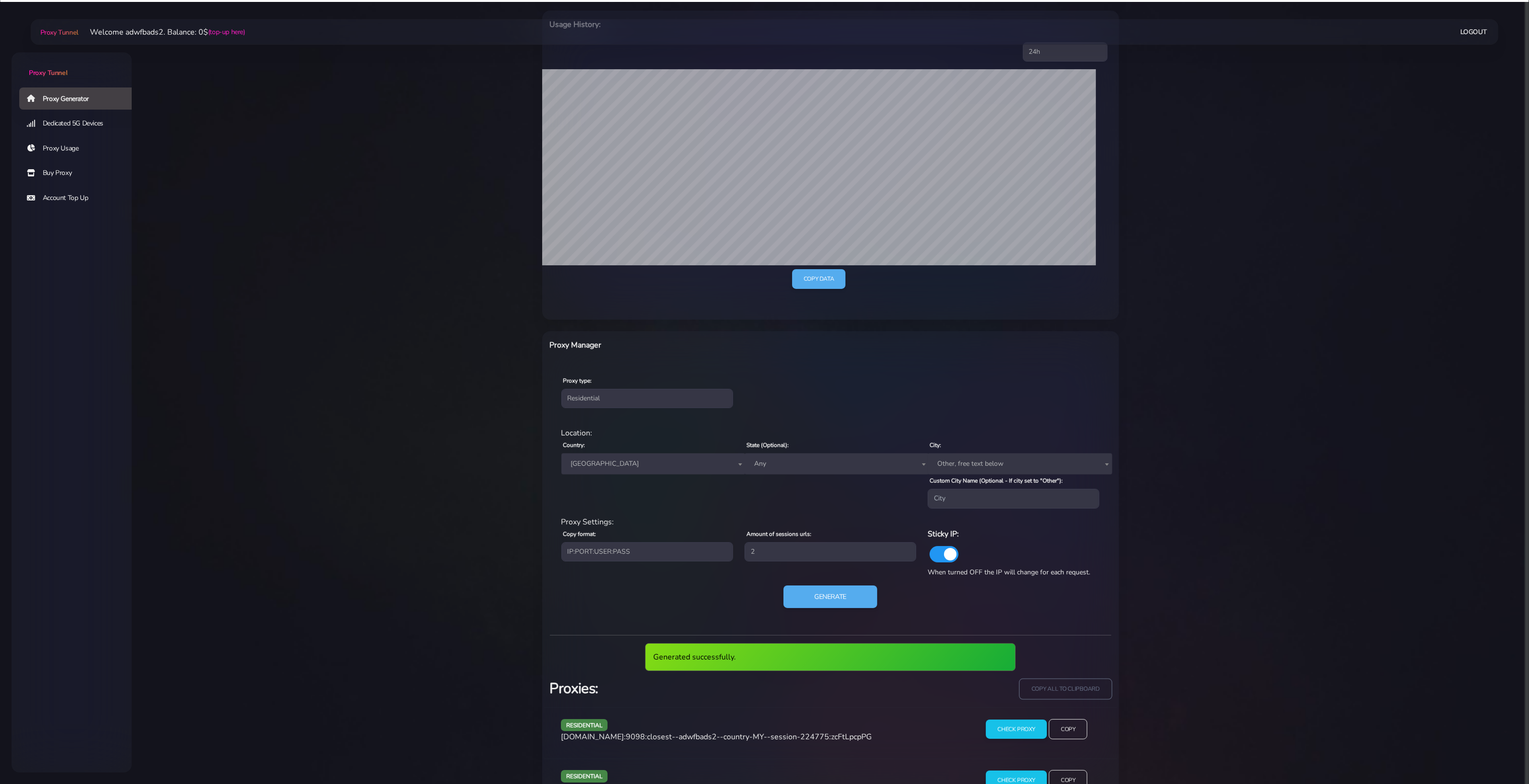
click at [1061, 685] on input "copy all to clipboard" at bounding box center [1065, 689] width 93 height 21
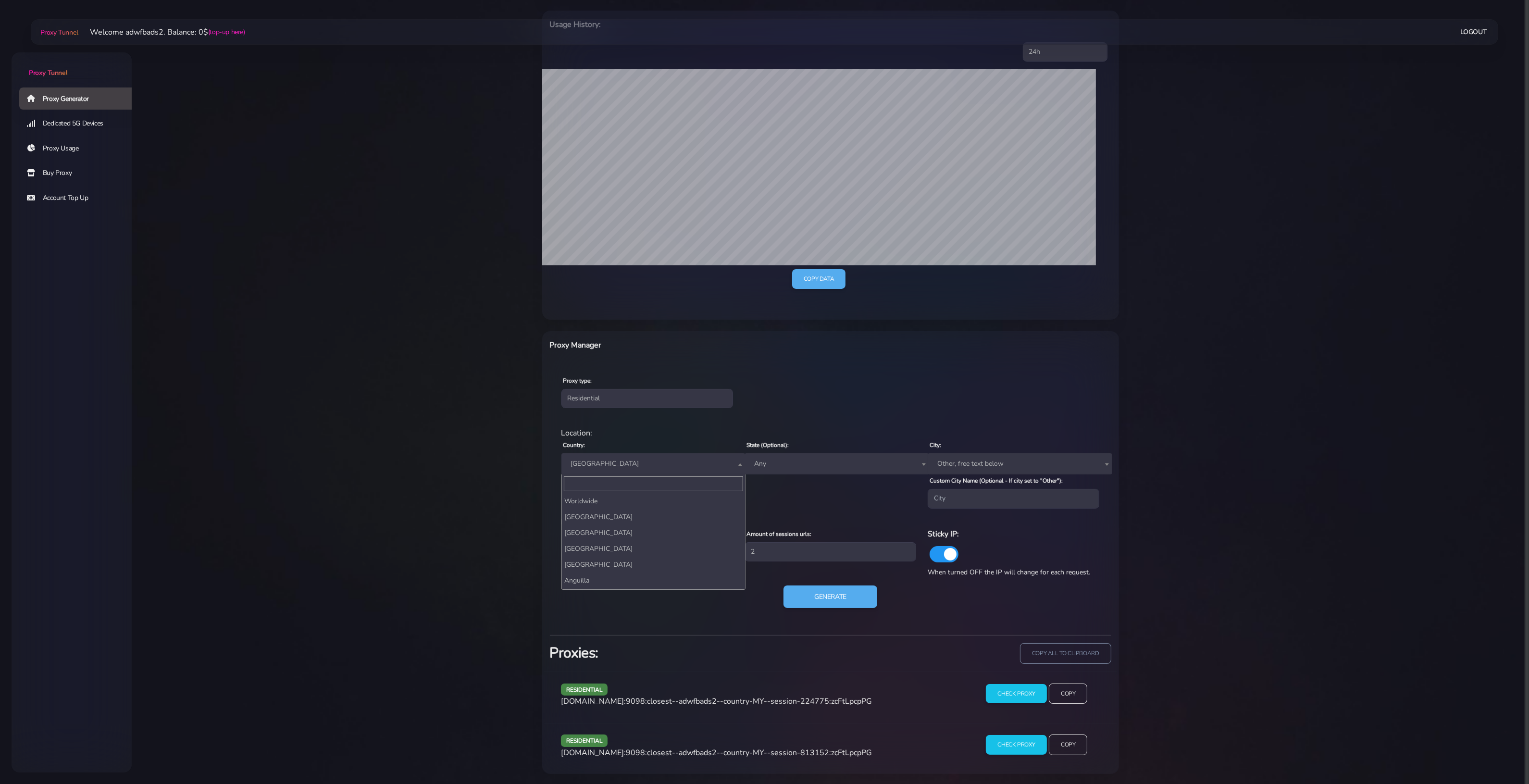
click at [589, 469] on span "[GEOGRAPHIC_DATA]" at bounding box center [653, 463] width 173 height 14
type input "SOU"
select select "ZA"
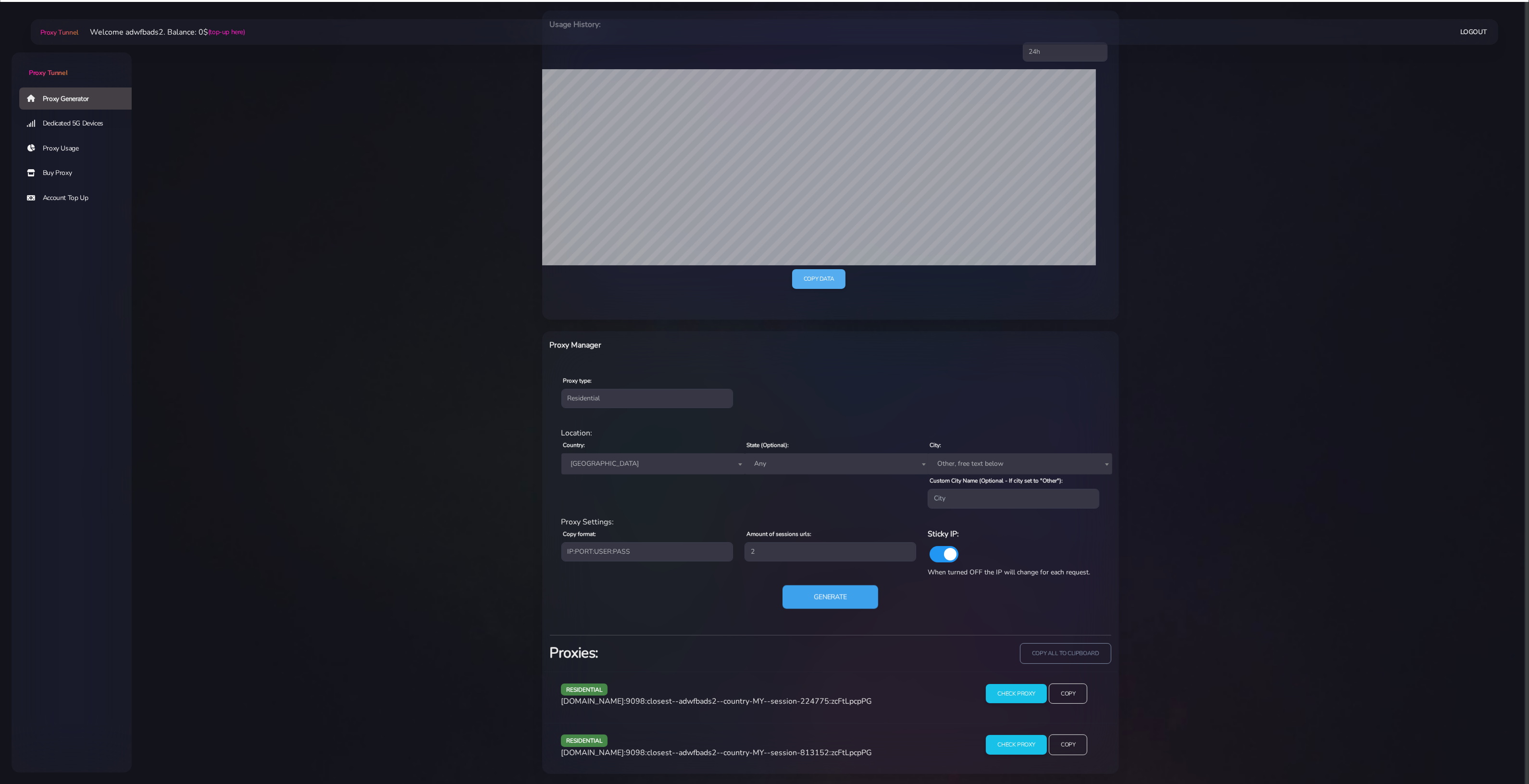
click at [844, 597] on button "Generate" at bounding box center [830, 596] width 95 height 23
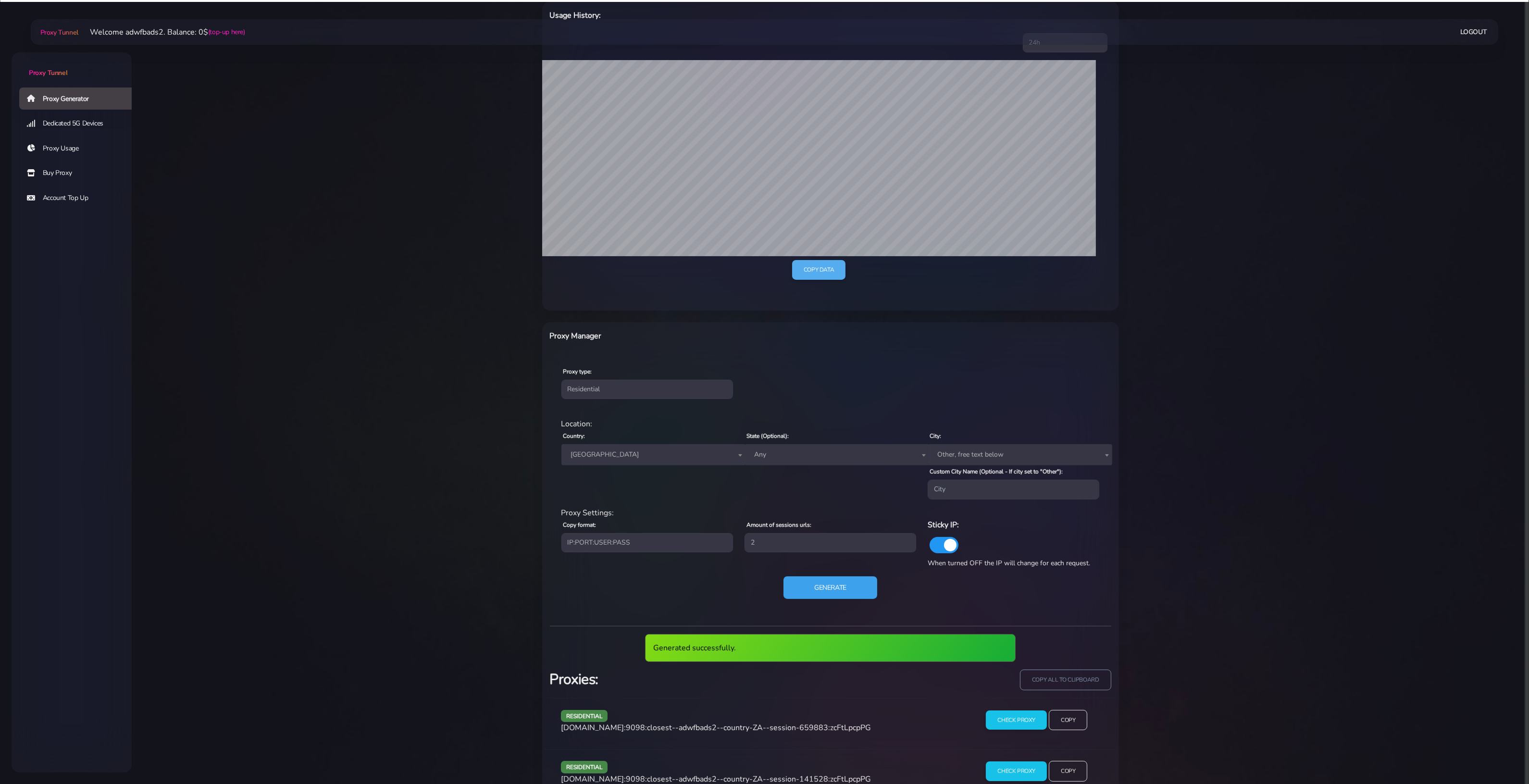
scroll to position [197, 0]
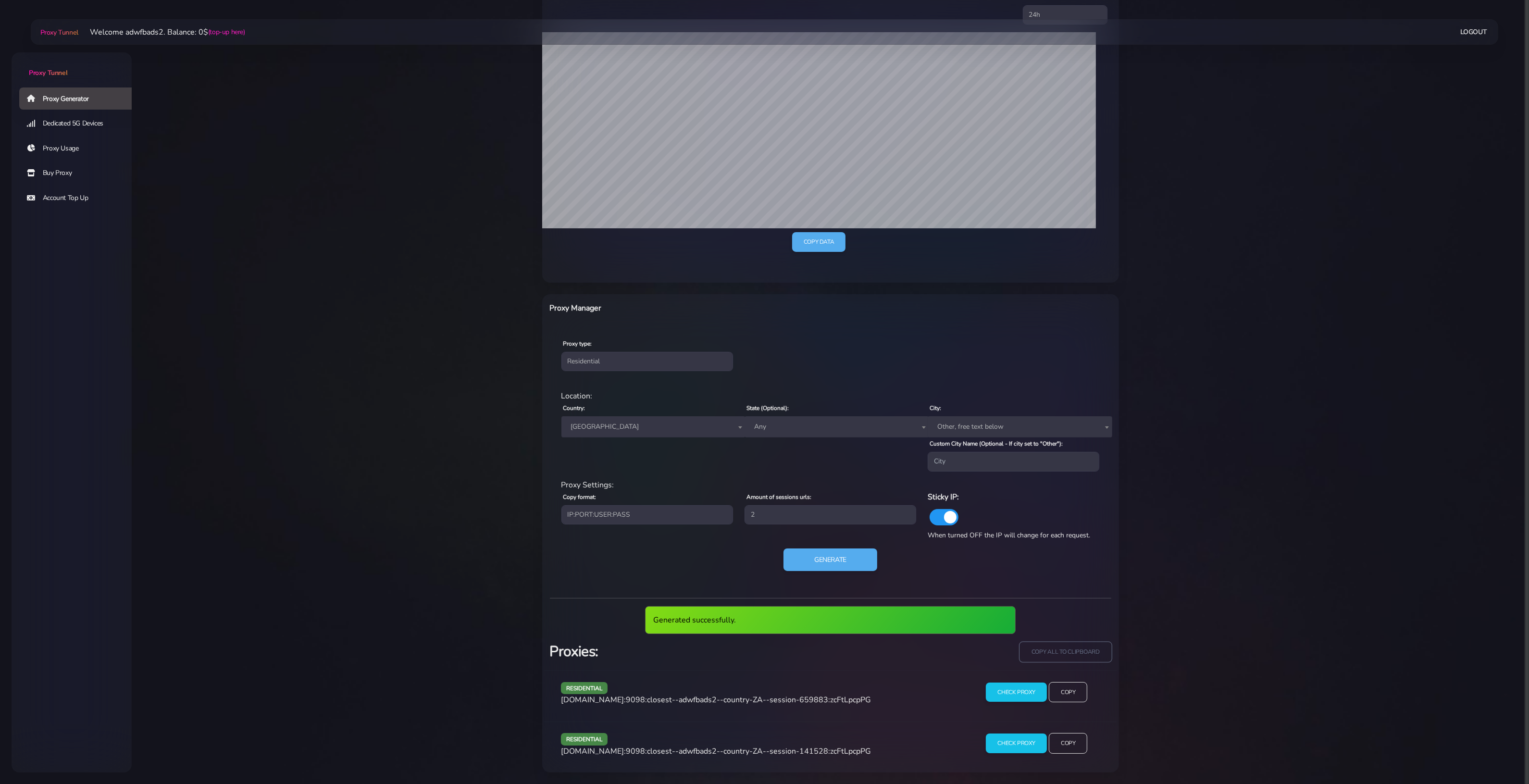
click at [1056, 649] on input "copy all to clipboard" at bounding box center [1065, 652] width 93 height 21
